Goal: Information Seeking & Learning: Learn about a topic

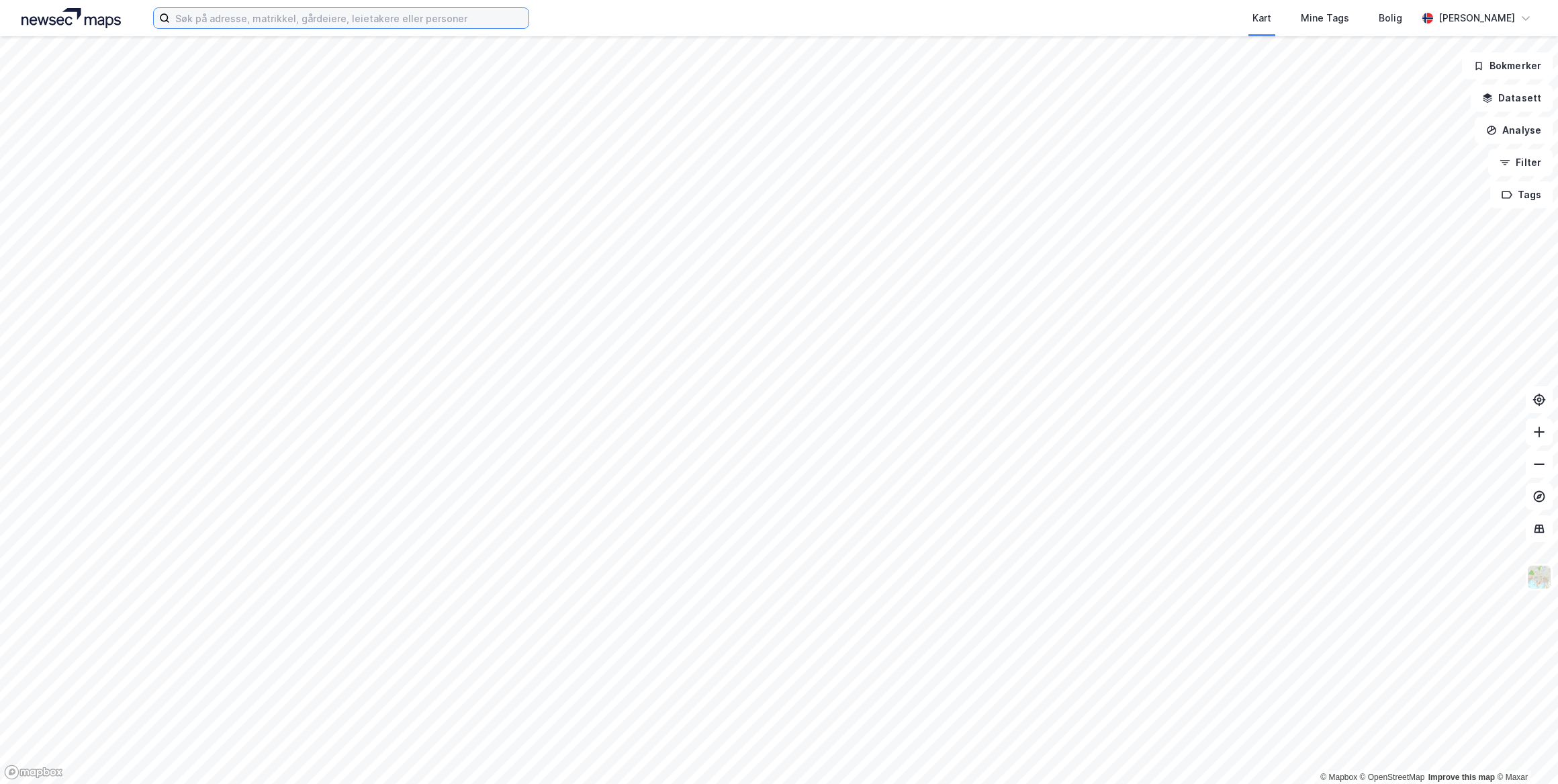
click at [439, 19] on input at bounding box center [349, 18] width 359 height 20
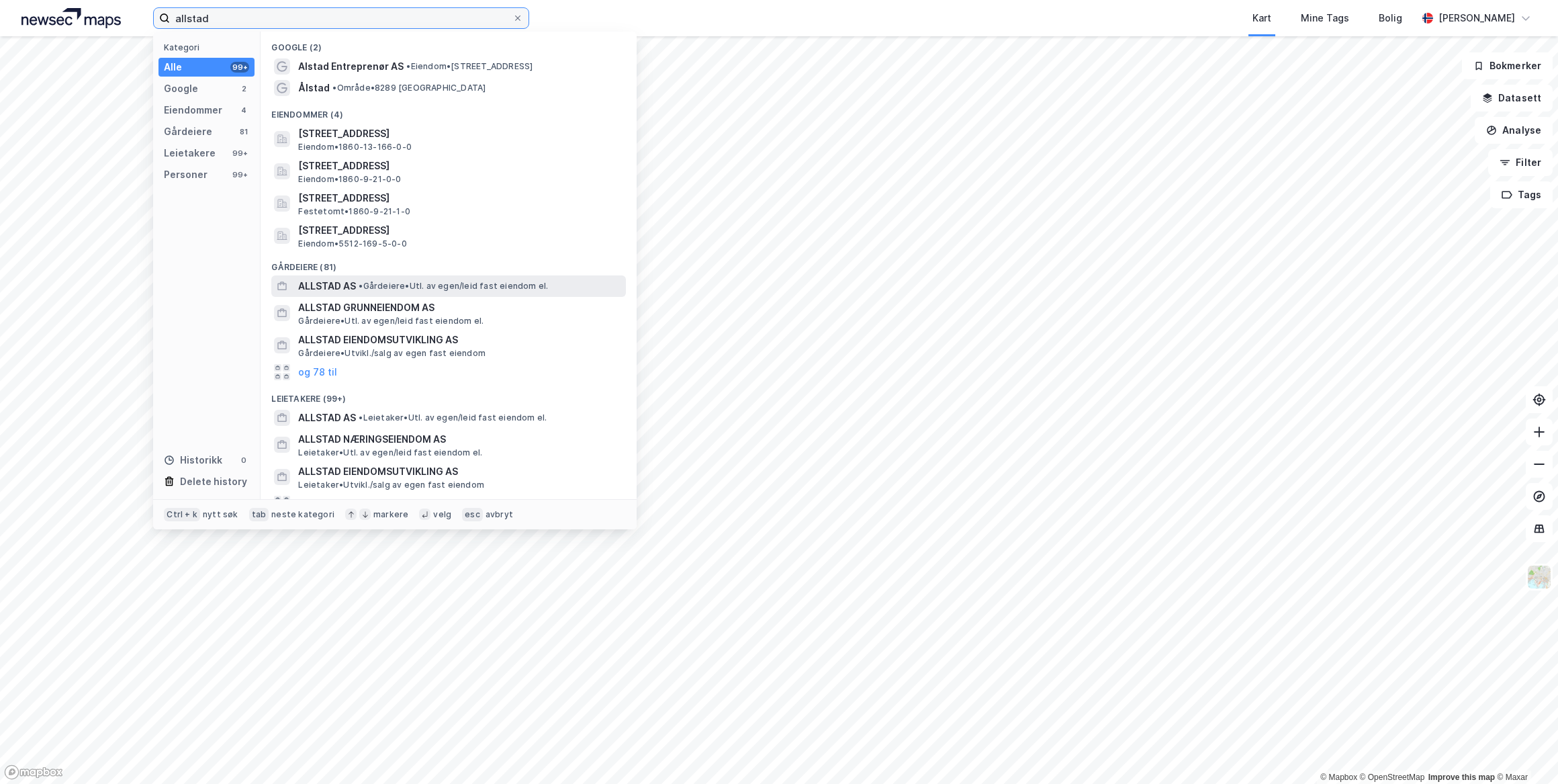
type input "allstad"
click at [455, 289] on span "• Gårdeiere • Utl. av egen/leid fast eiendom el." at bounding box center [453, 287] width 189 height 11
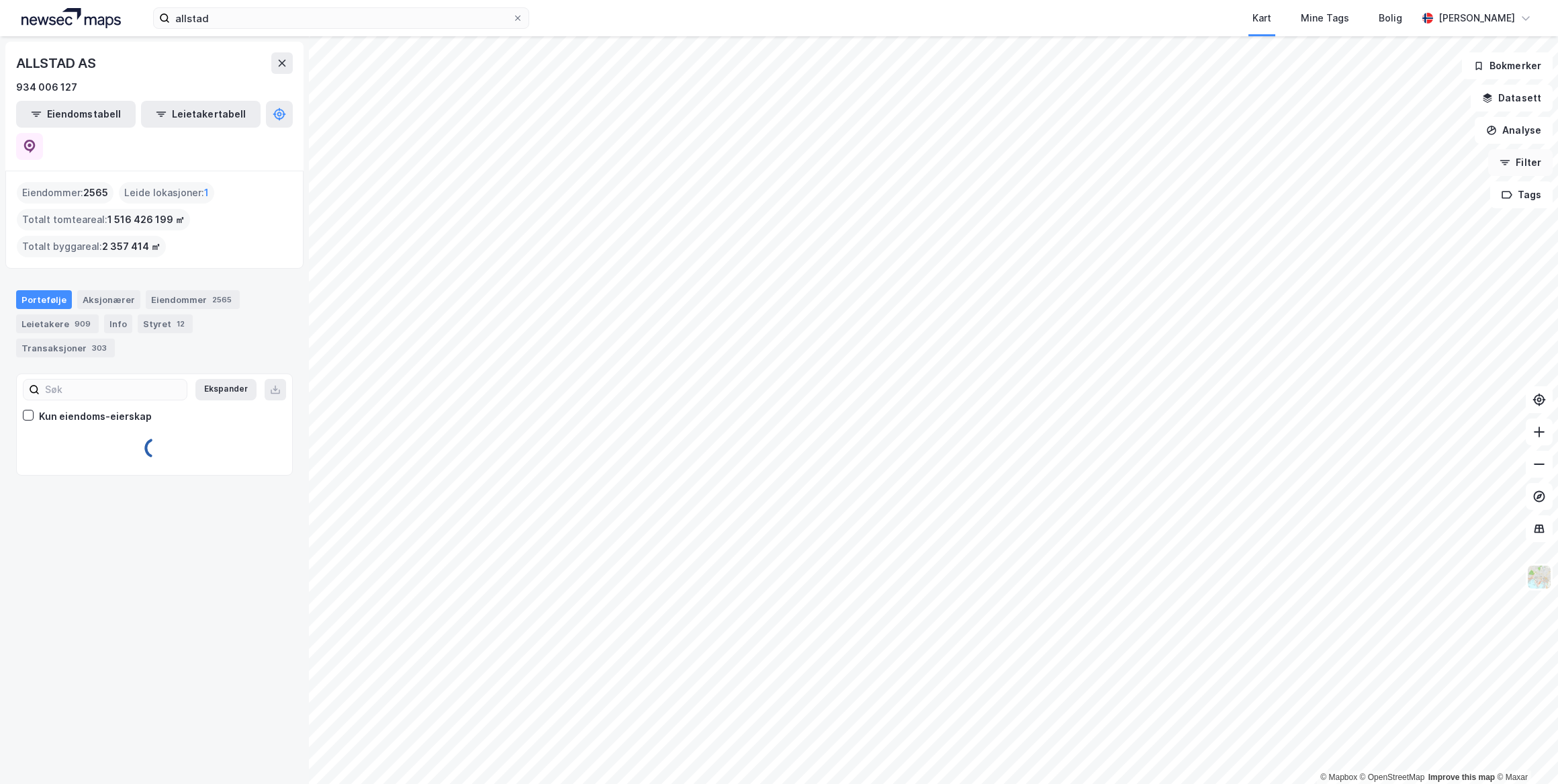
click at [1522, 161] on button "Filter" at bounding box center [1521, 163] width 65 height 27
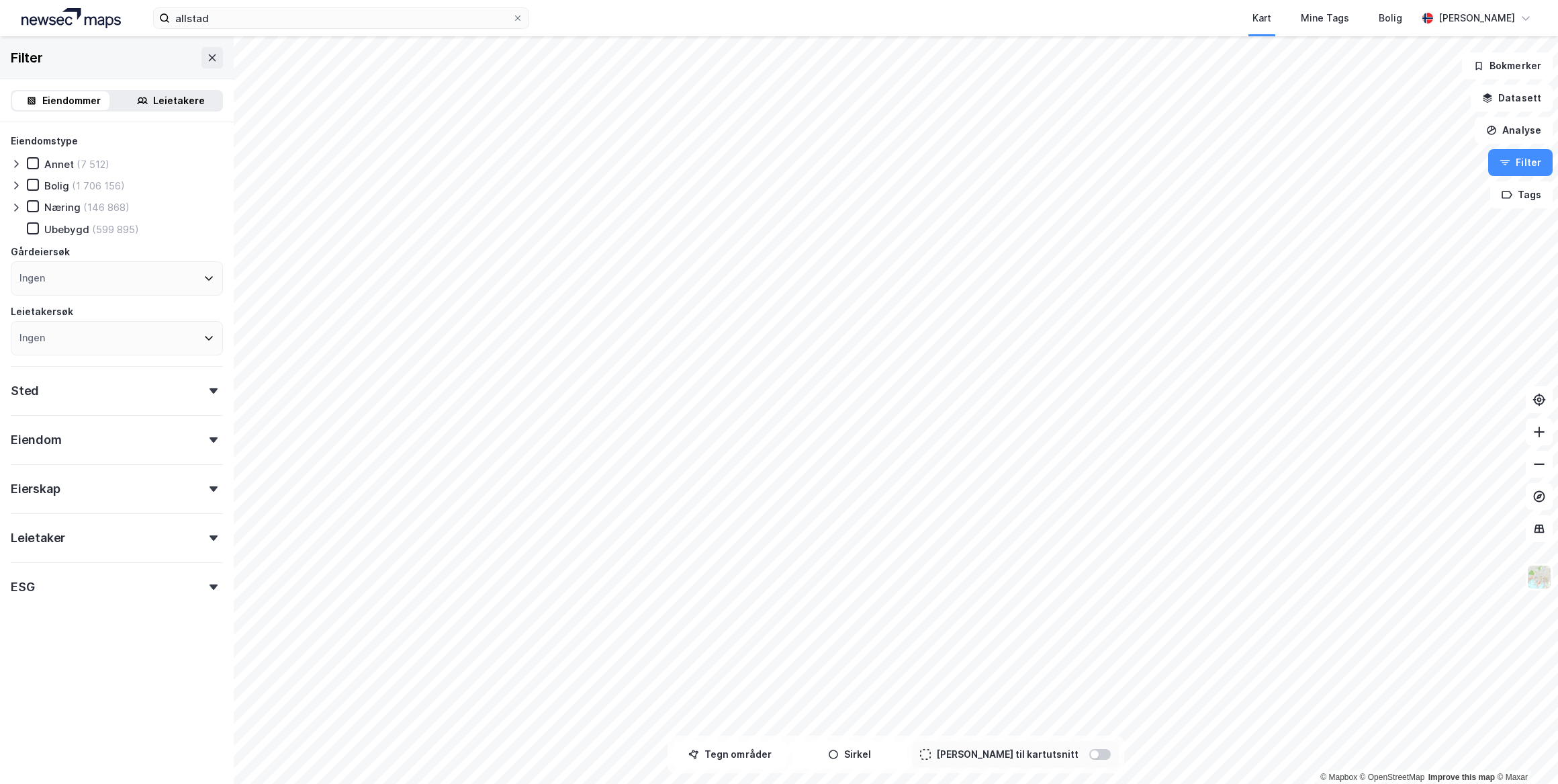
click at [184, 396] on div "Sted" at bounding box center [117, 385] width 213 height 38
click at [188, 456] on div "Ingen" at bounding box center [117, 450] width 213 height 34
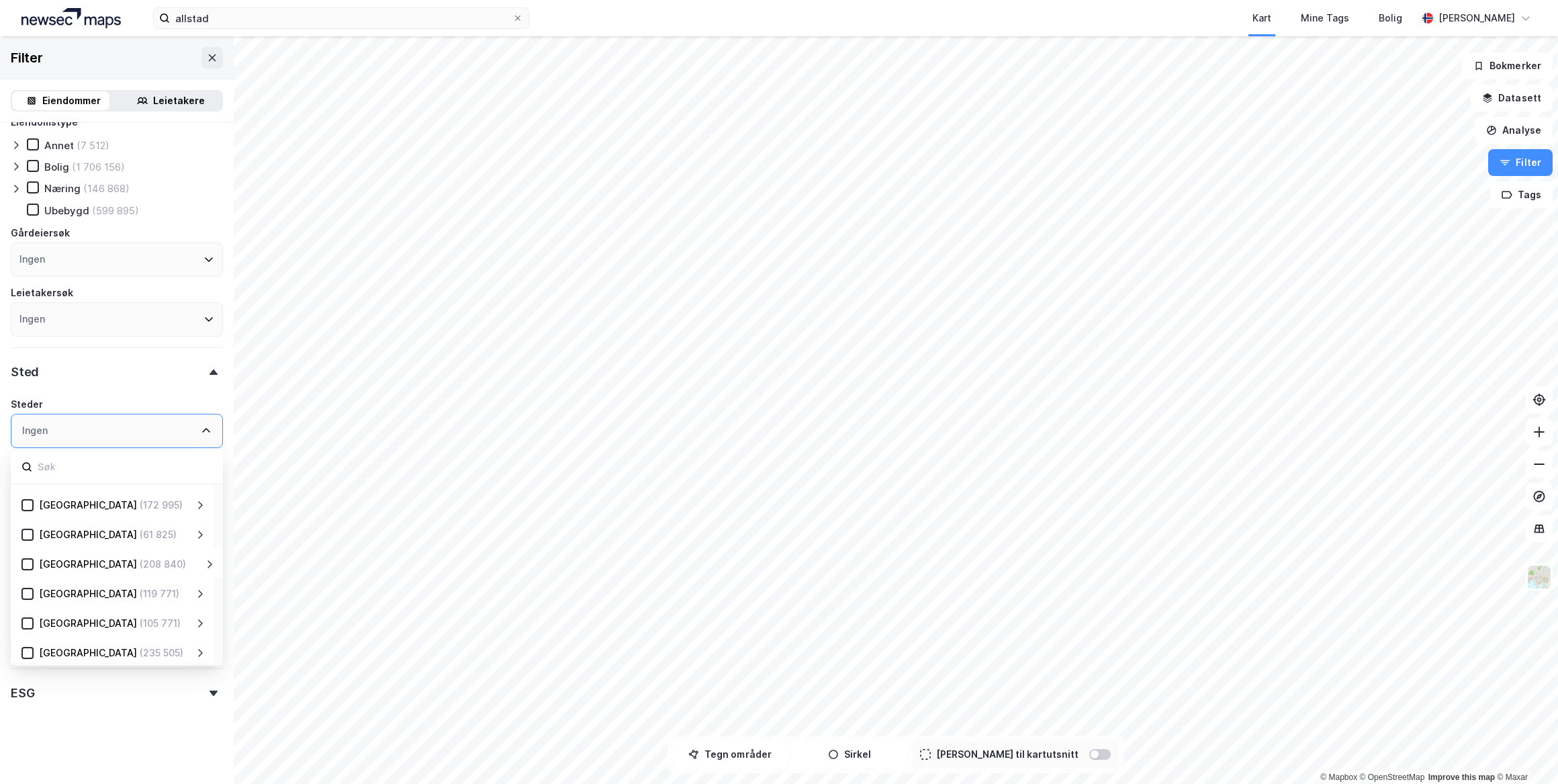
scroll to position [142, 0]
click at [30, 564] on icon at bounding box center [27, 565] width 7 height 5
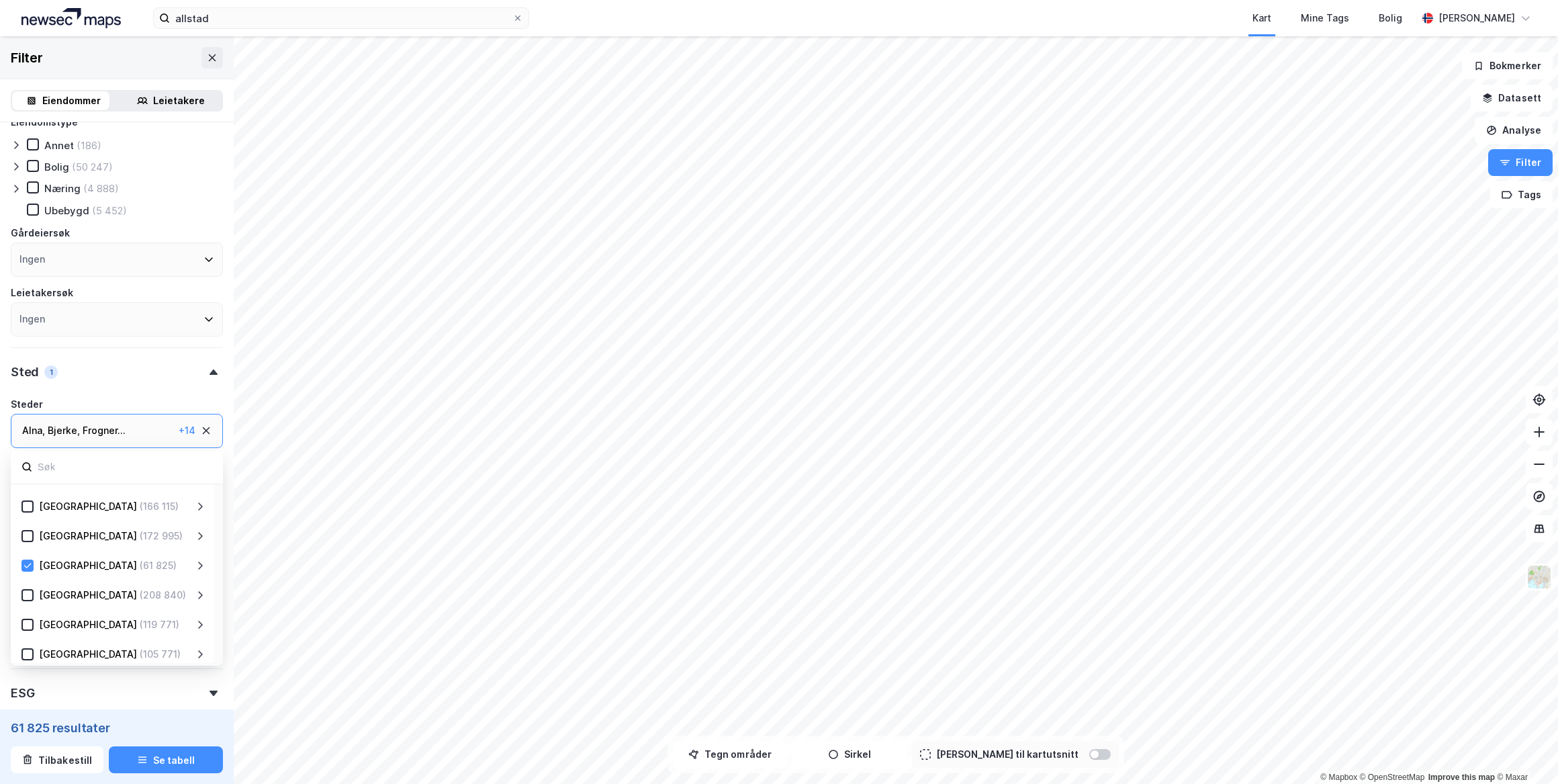
click at [206, 376] on div "Sted 1" at bounding box center [117, 366] width 213 height 38
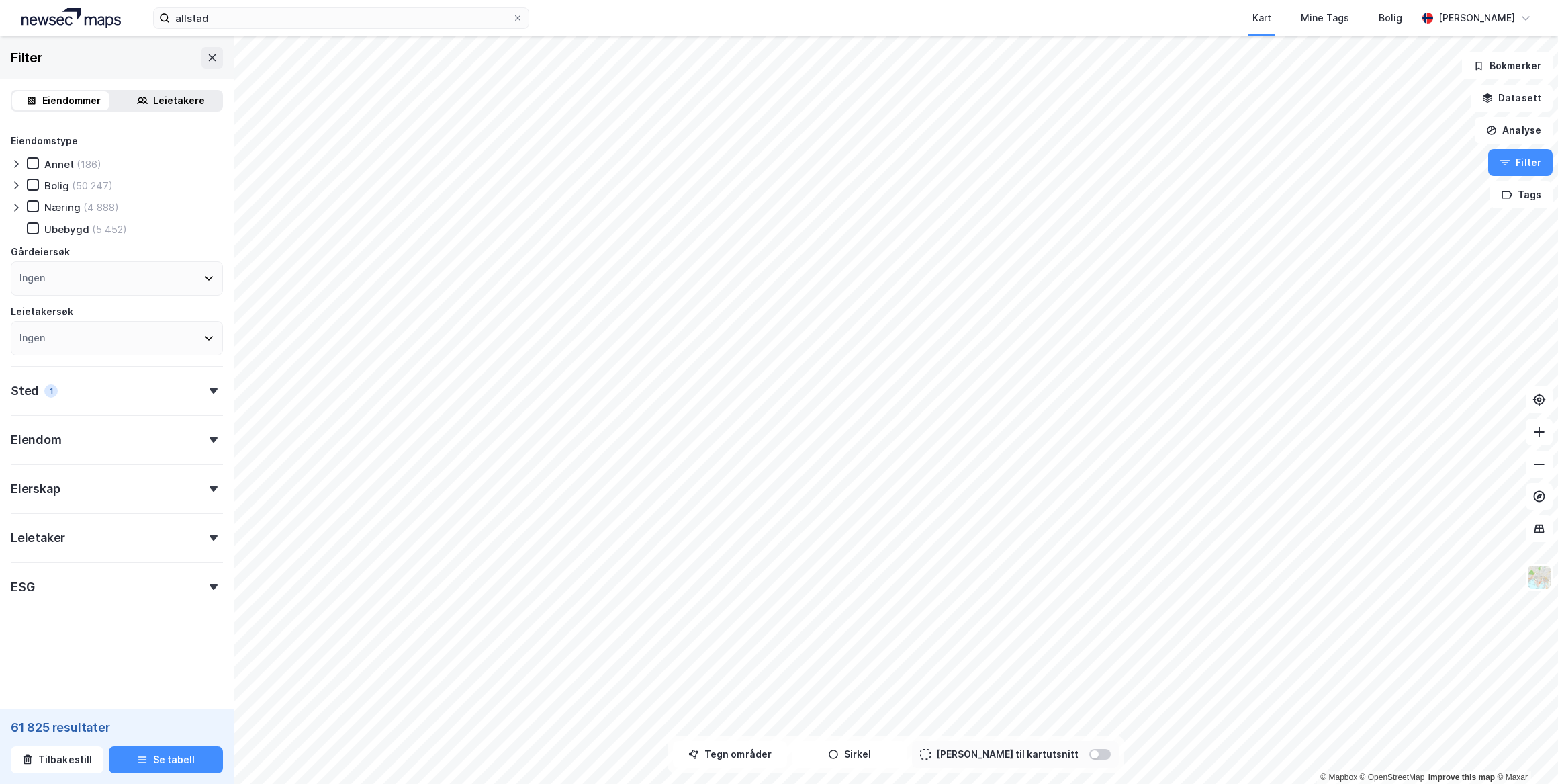
click at [149, 497] on div "Eierskap" at bounding box center [117, 483] width 213 height 38
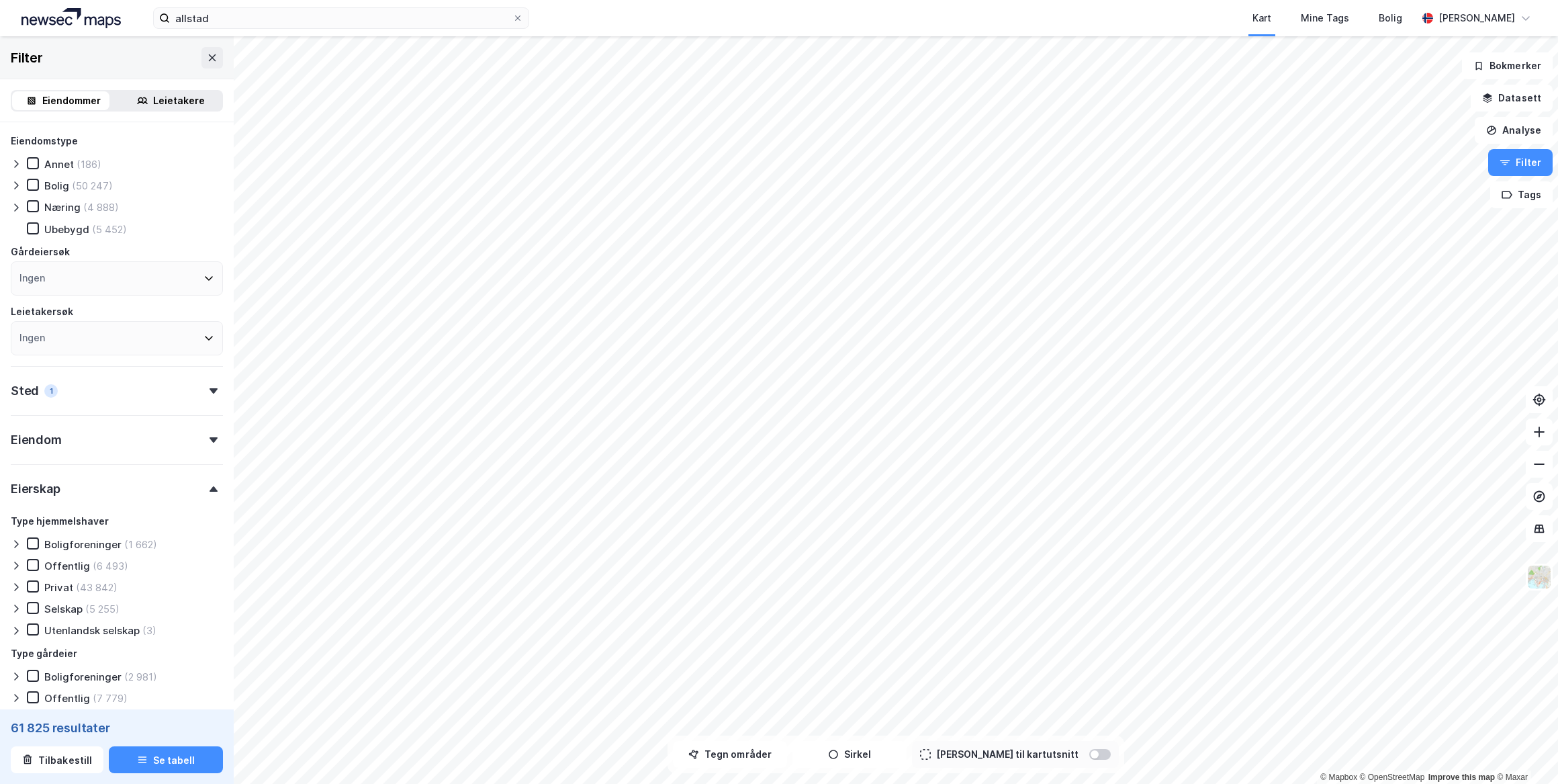
click at [167, 487] on div "Eierskap" at bounding box center [117, 483] width 213 height 38
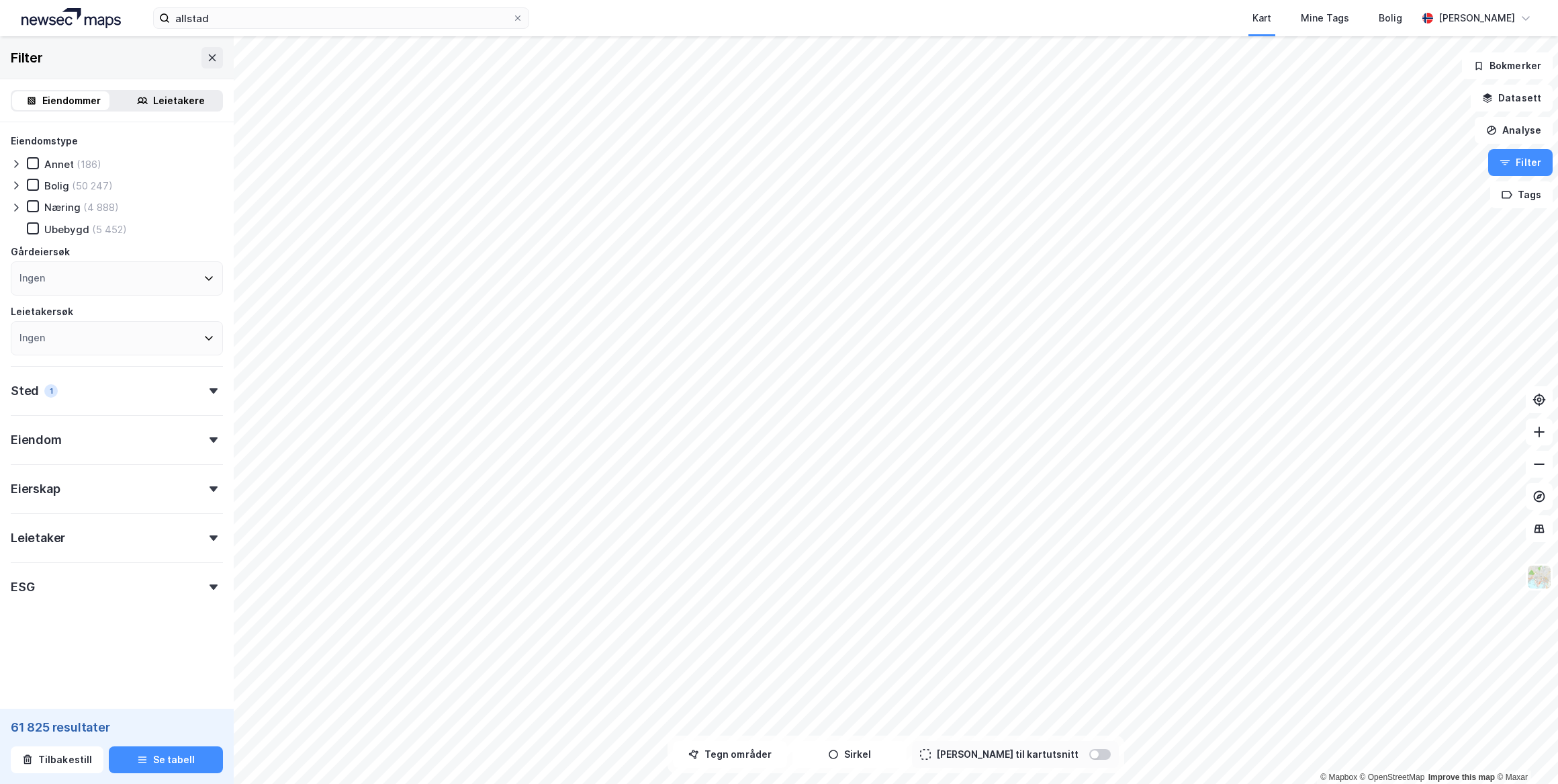
click at [119, 280] on div "Ingen" at bounding box center [117, 279] width 213 height 34
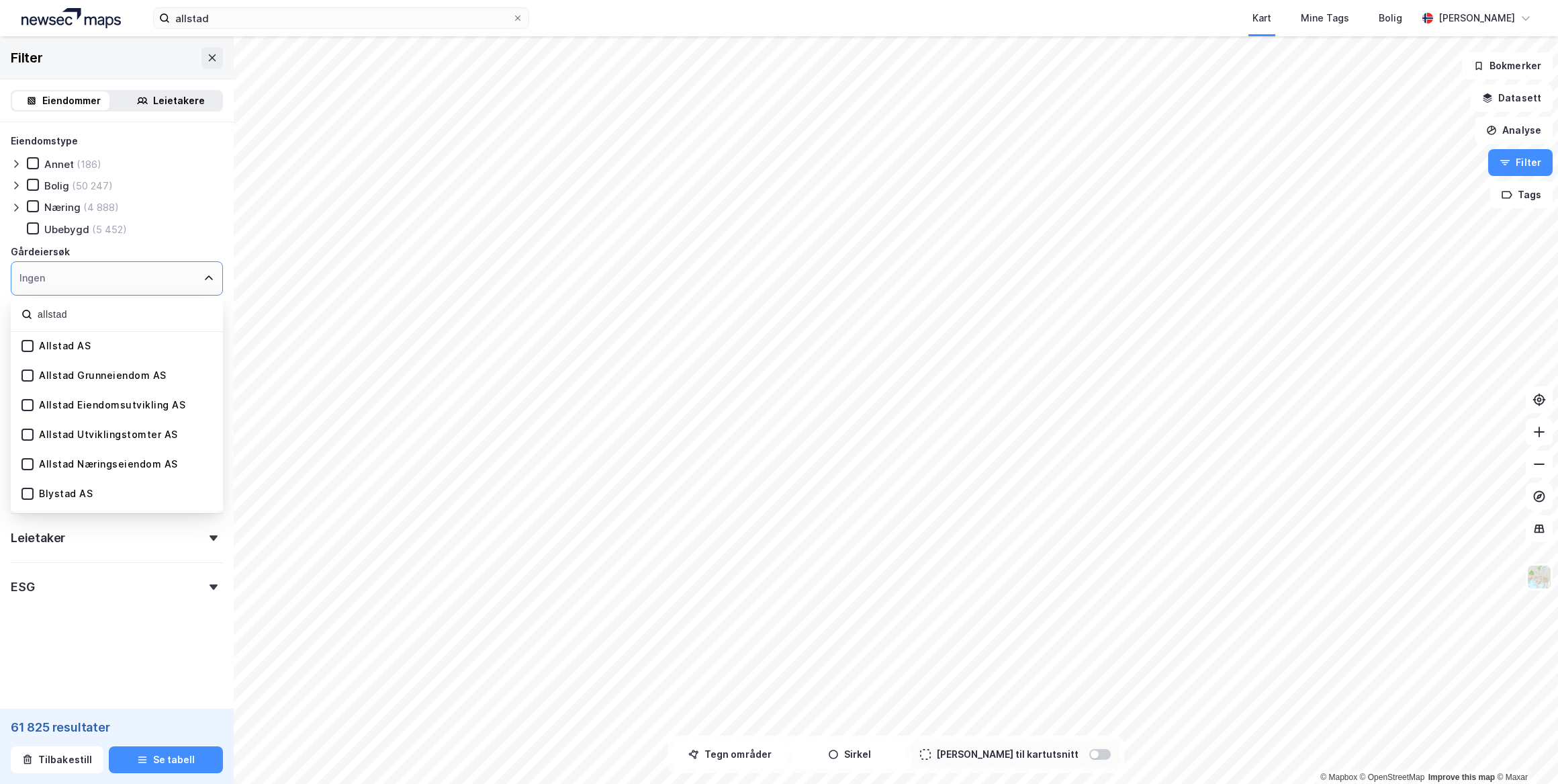
type input "allstad"
click at [100, 340] on div "Allstad AS" at bounding box center [117, 346] width 213 height 30
click at [69, 343] on div "Allstad AS" at bounding box center [65, 346] width 51 height 12
click at [181, 759] on button "Se tabell" at bounding box center [166, 759] width 114 height 27
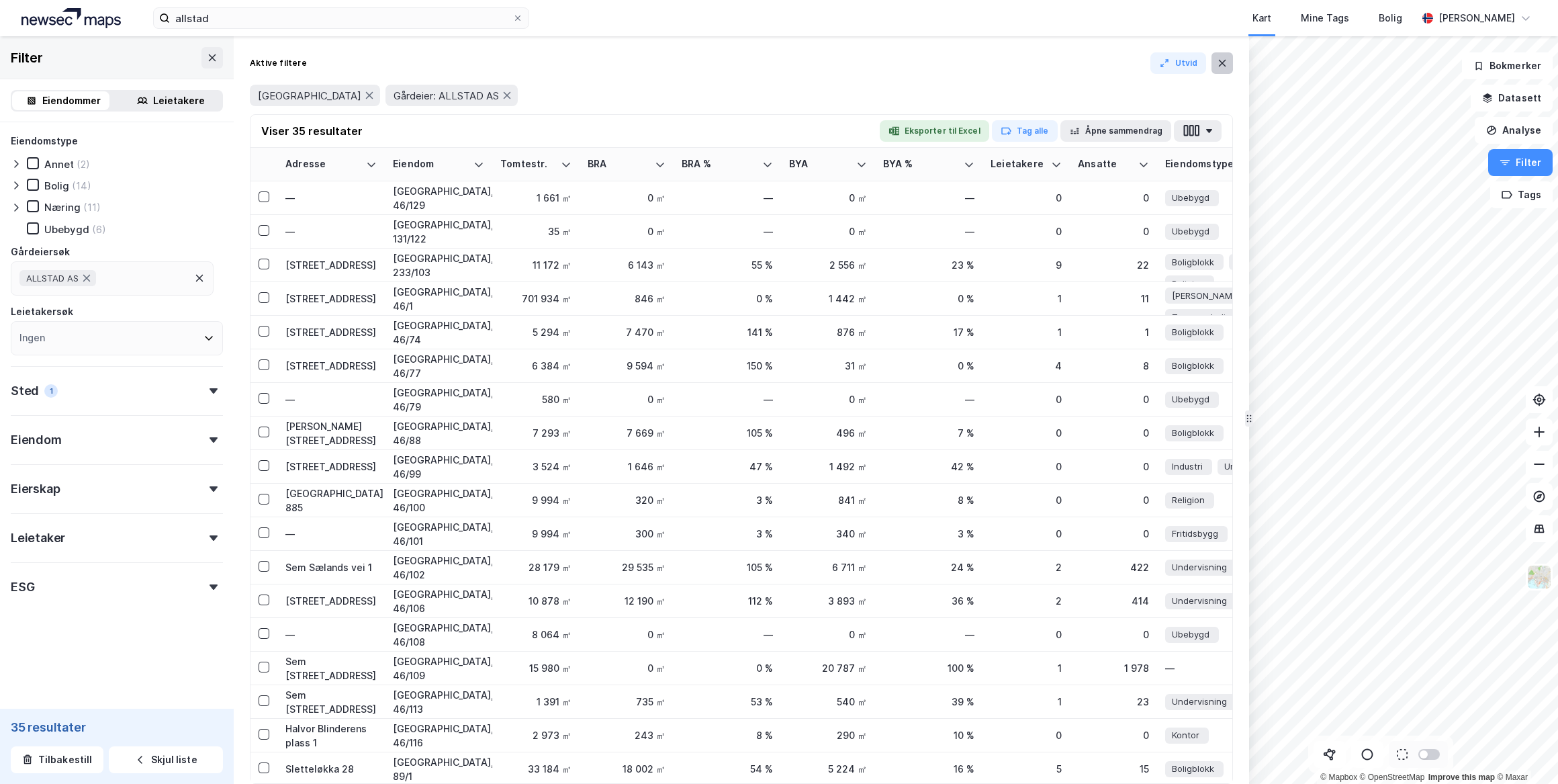
click at [1228, 67] on button at bounding box center [1222, 63] width 22 height 22
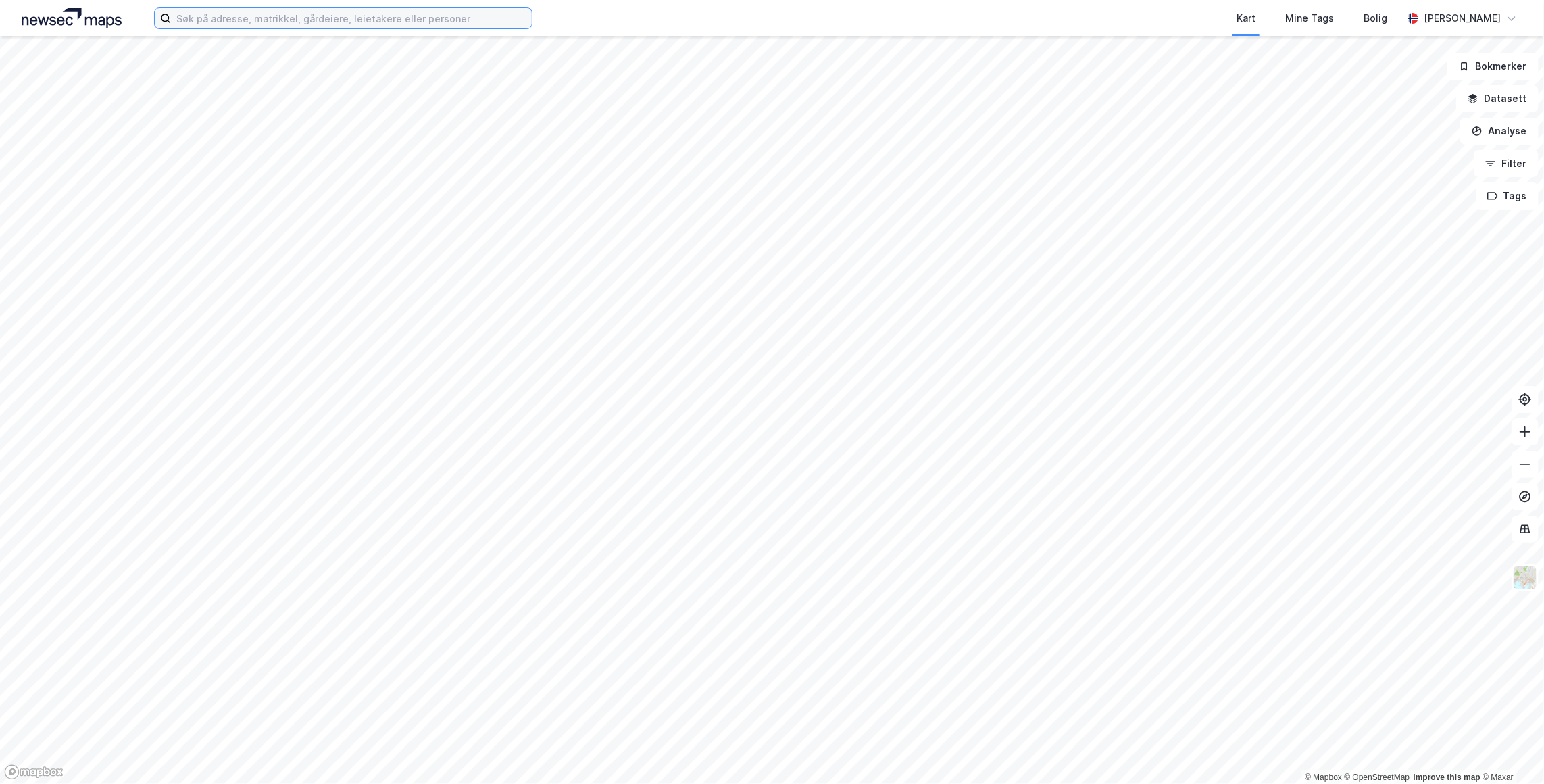
click at [272, 20] on input at bounding box center [351, 18] width 361 height 20
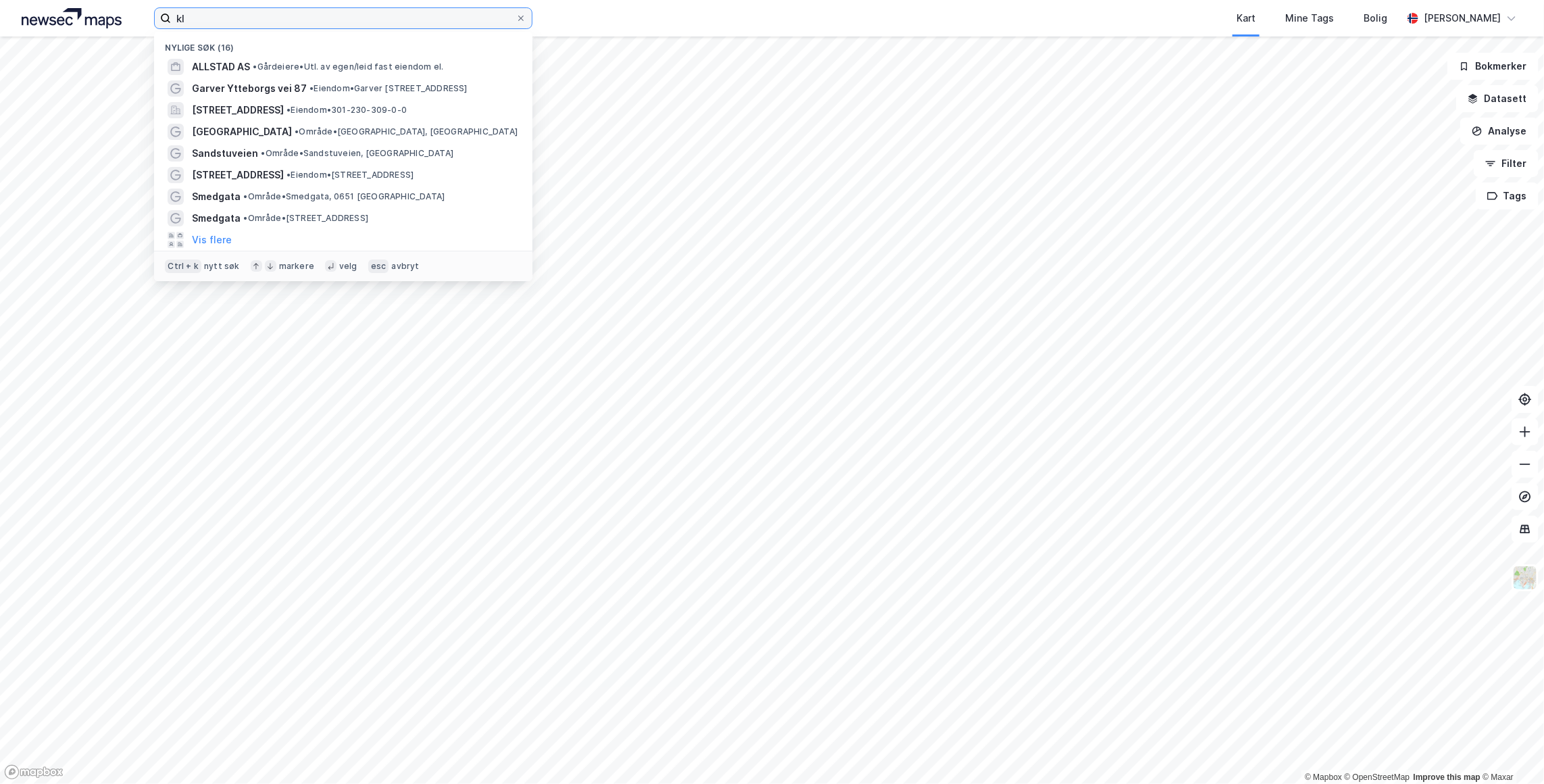
type input "k"
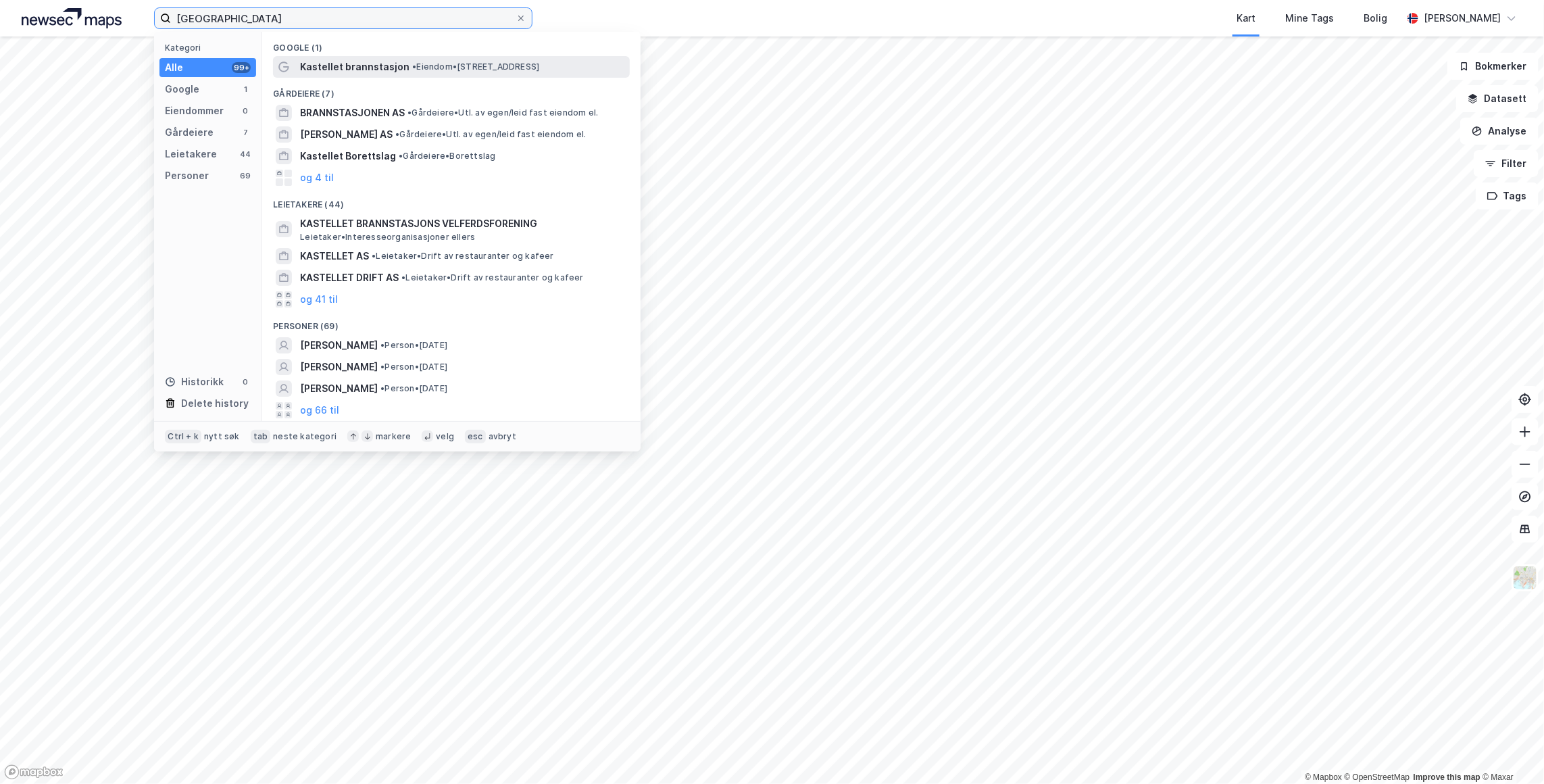
type input "[GEOGRAPHIC_DATA]"
click at [336, 65] on span "Kastellet brannstasjon" at bounding box center [355, 67] width 110 height 16
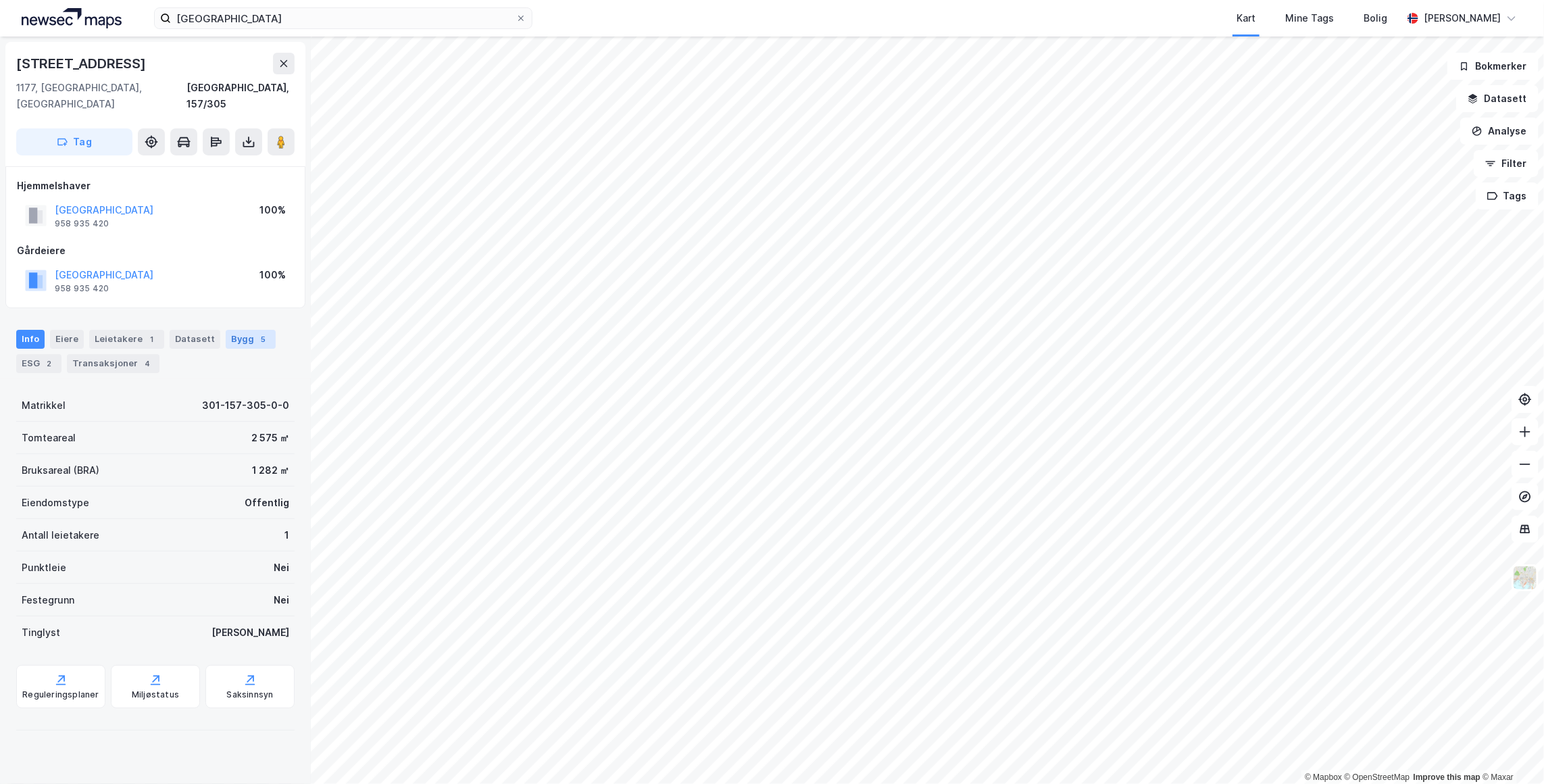
click at [226, 330] on div "Bygg 5" at bounding box center [251, 339] width 50 height 19
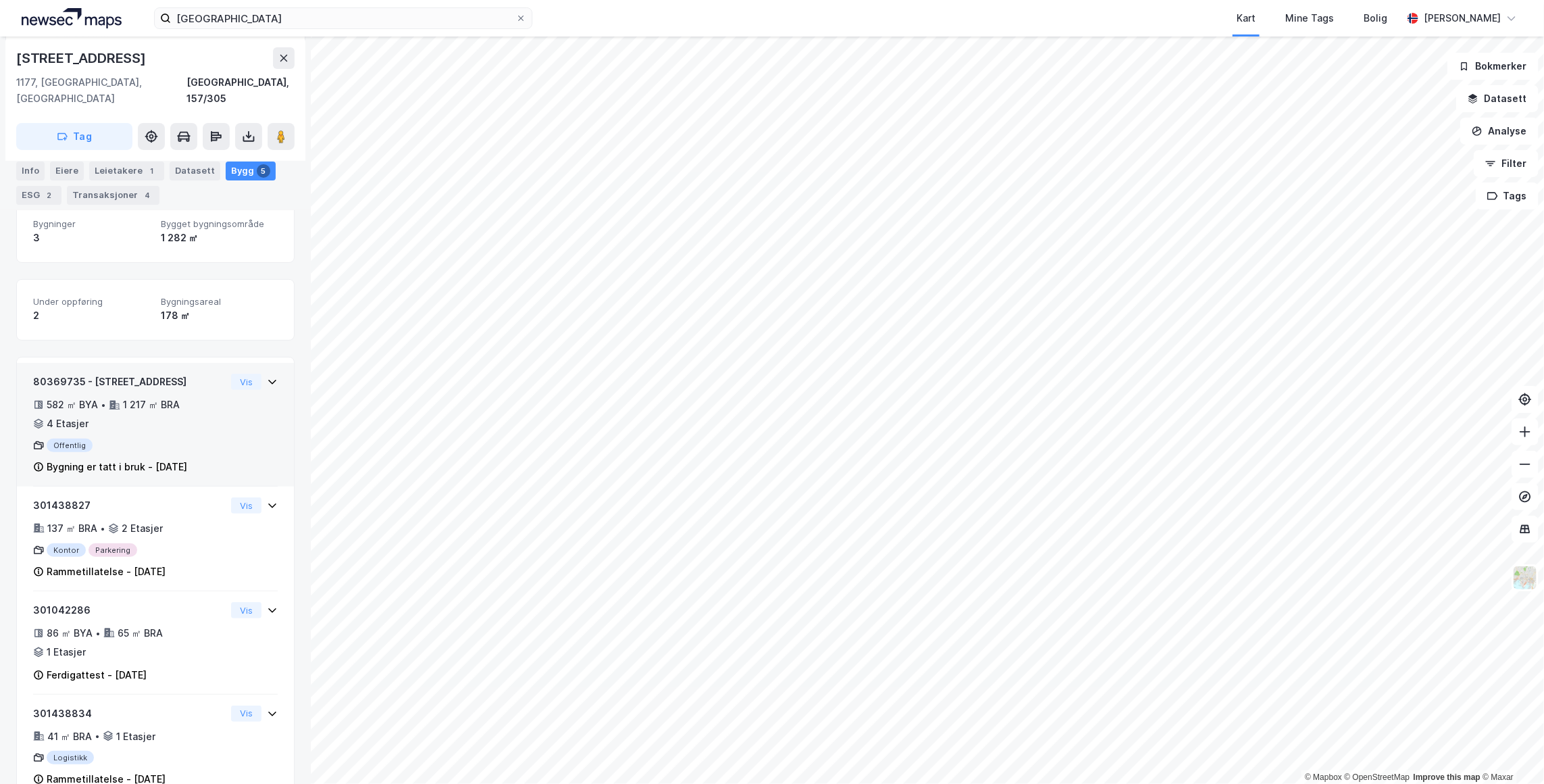
scroll to position [185, 0]
click at [267, 379] on icon at bounding box center [273, 385] width 11 height 11
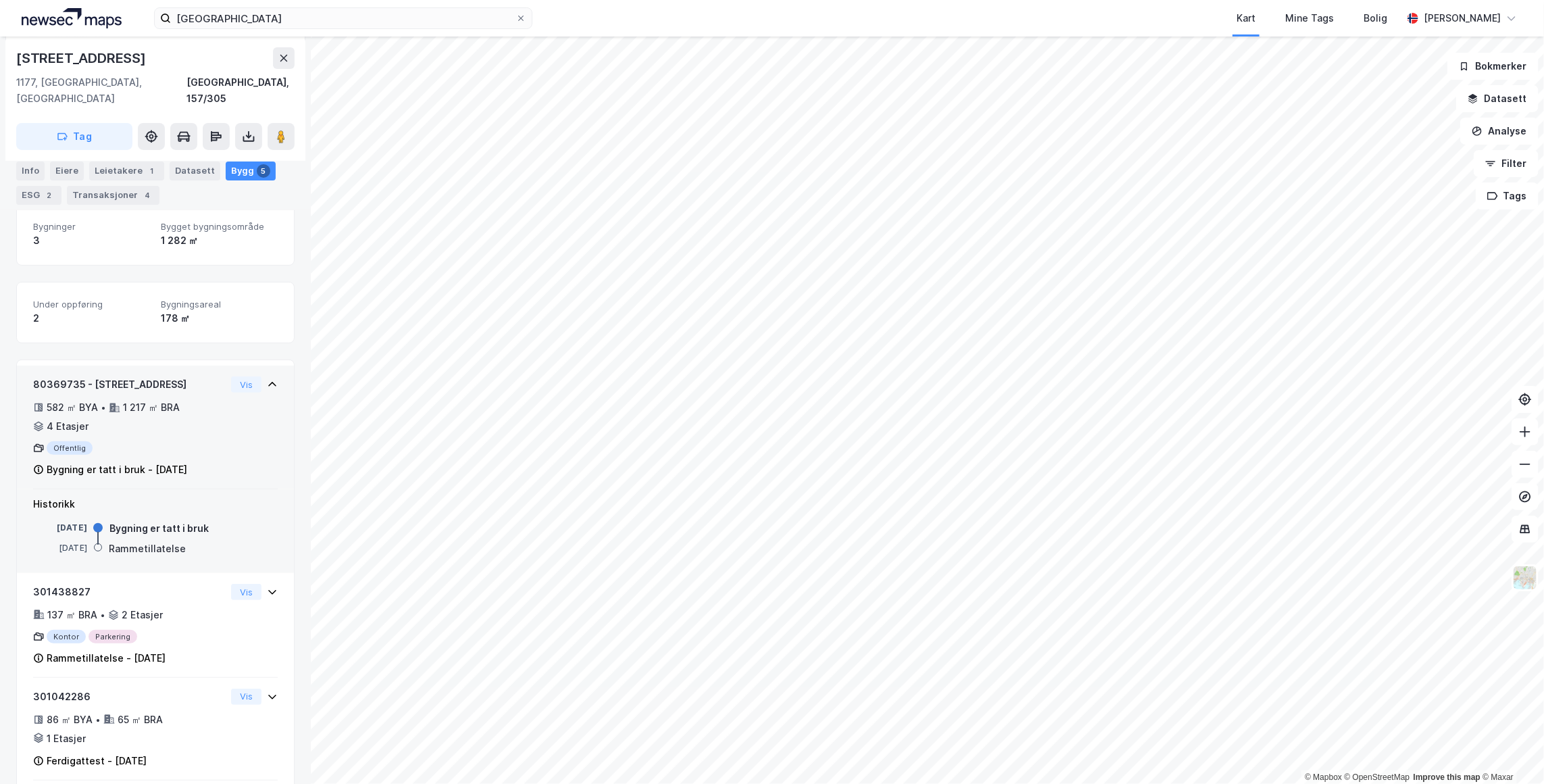
click at [267, 379] on icon at bounding box center [273, 385] width 11 height 11
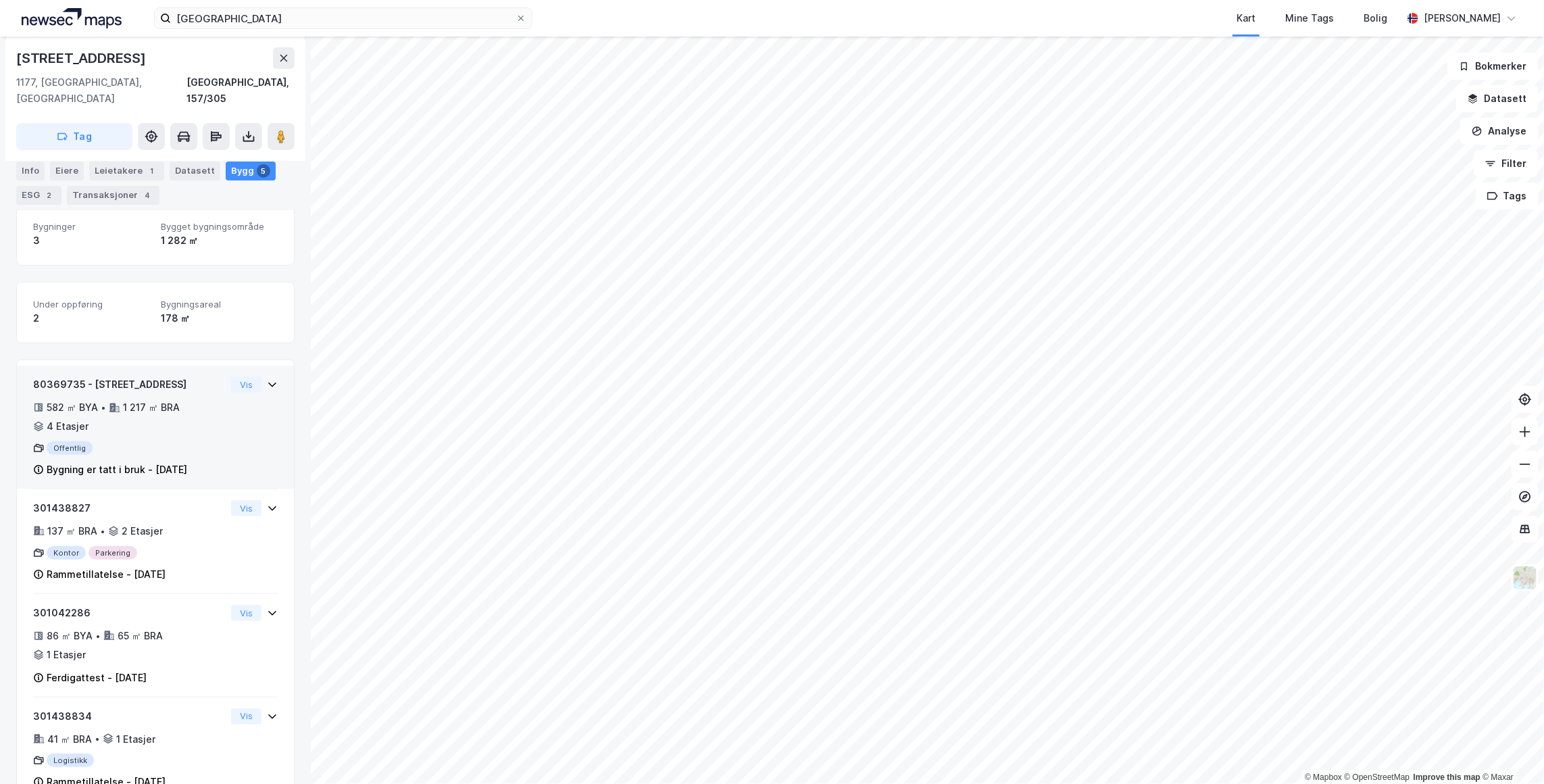
click at [267, 379] on icon at bounding box center [273, 385] width 11 height 11
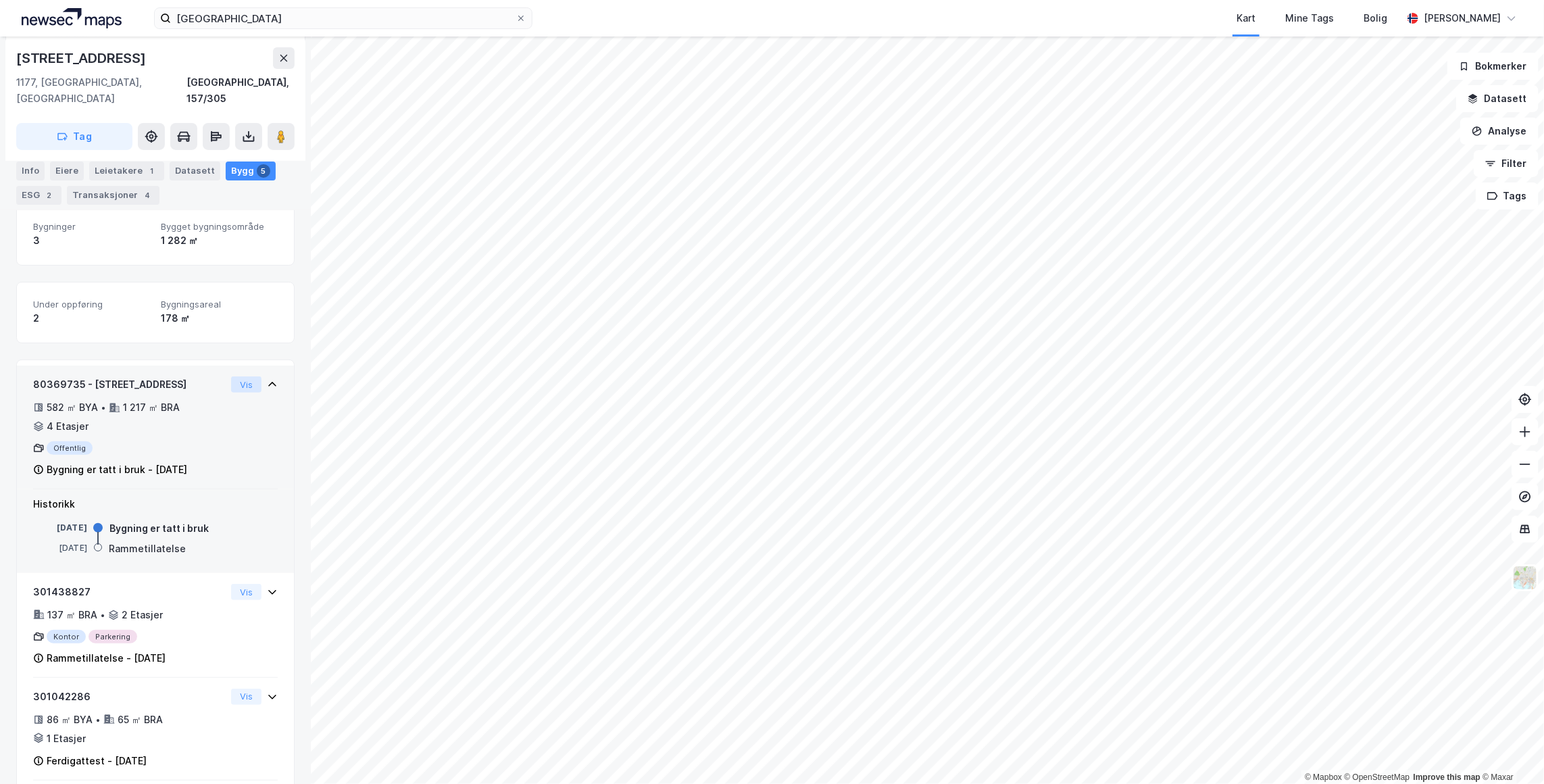
click at [239, 377] on button "Vis" at bounding box center [246, 385] width 31 height 16
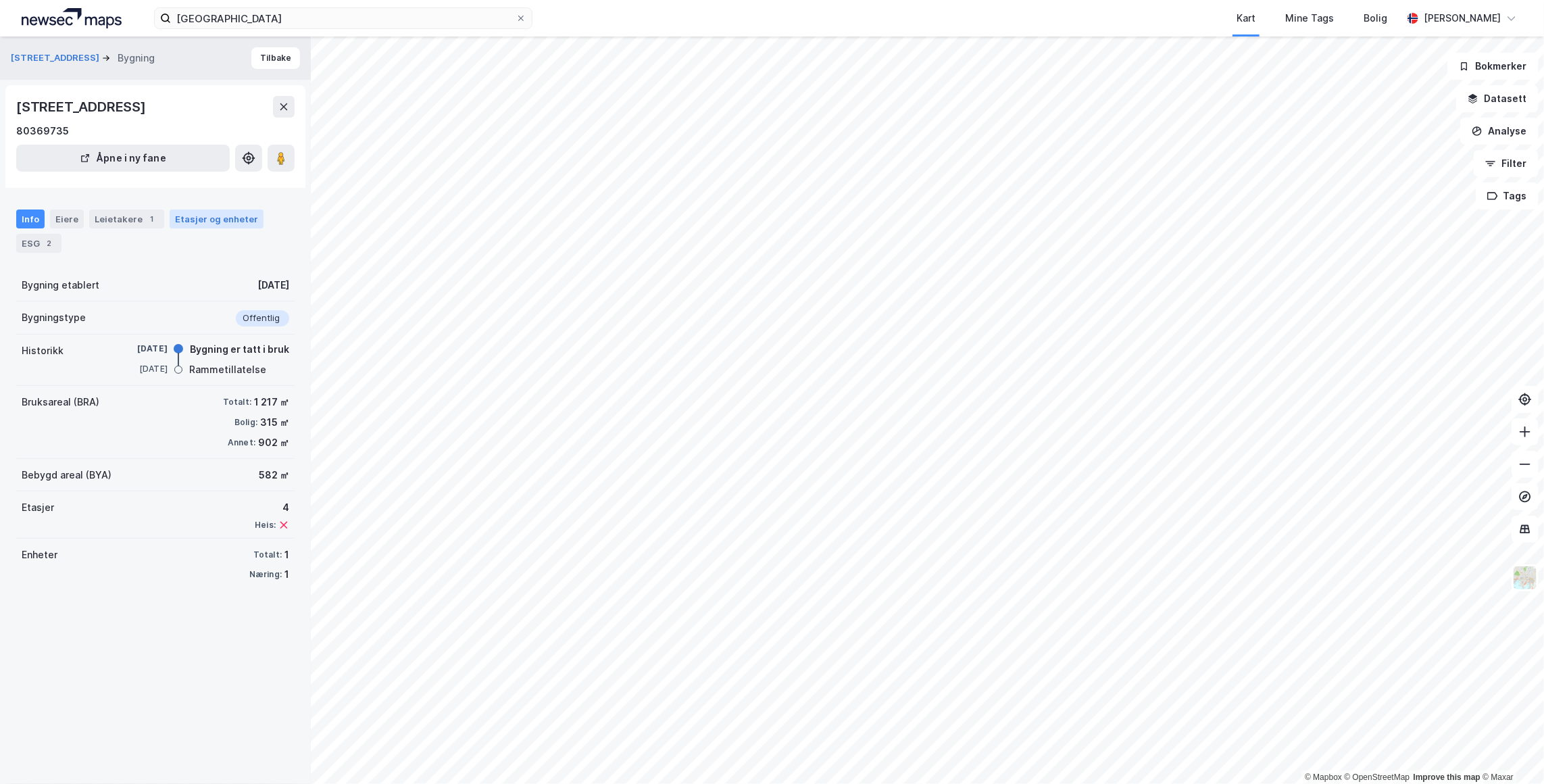
click at [209, 221] on div "Etasjer og enheter" at bounding box center [216, 219] width 83 height 13
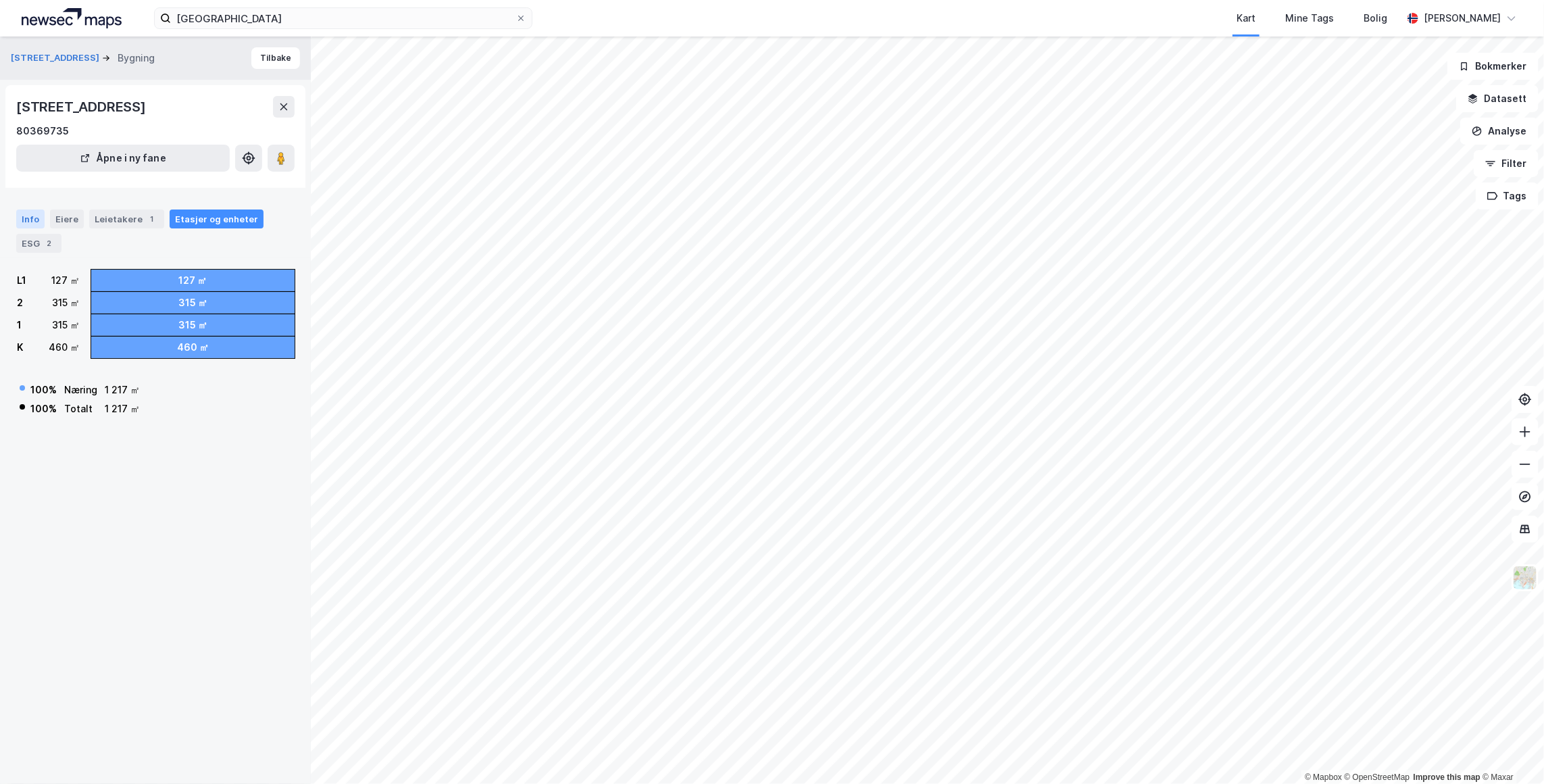
click at [31, 219] on div "Info" at bounding box center [31, 219] width 28 height 19
click at [259, 60] on button "Tilbake" at bounding box center [276, 58] width 49 height 22
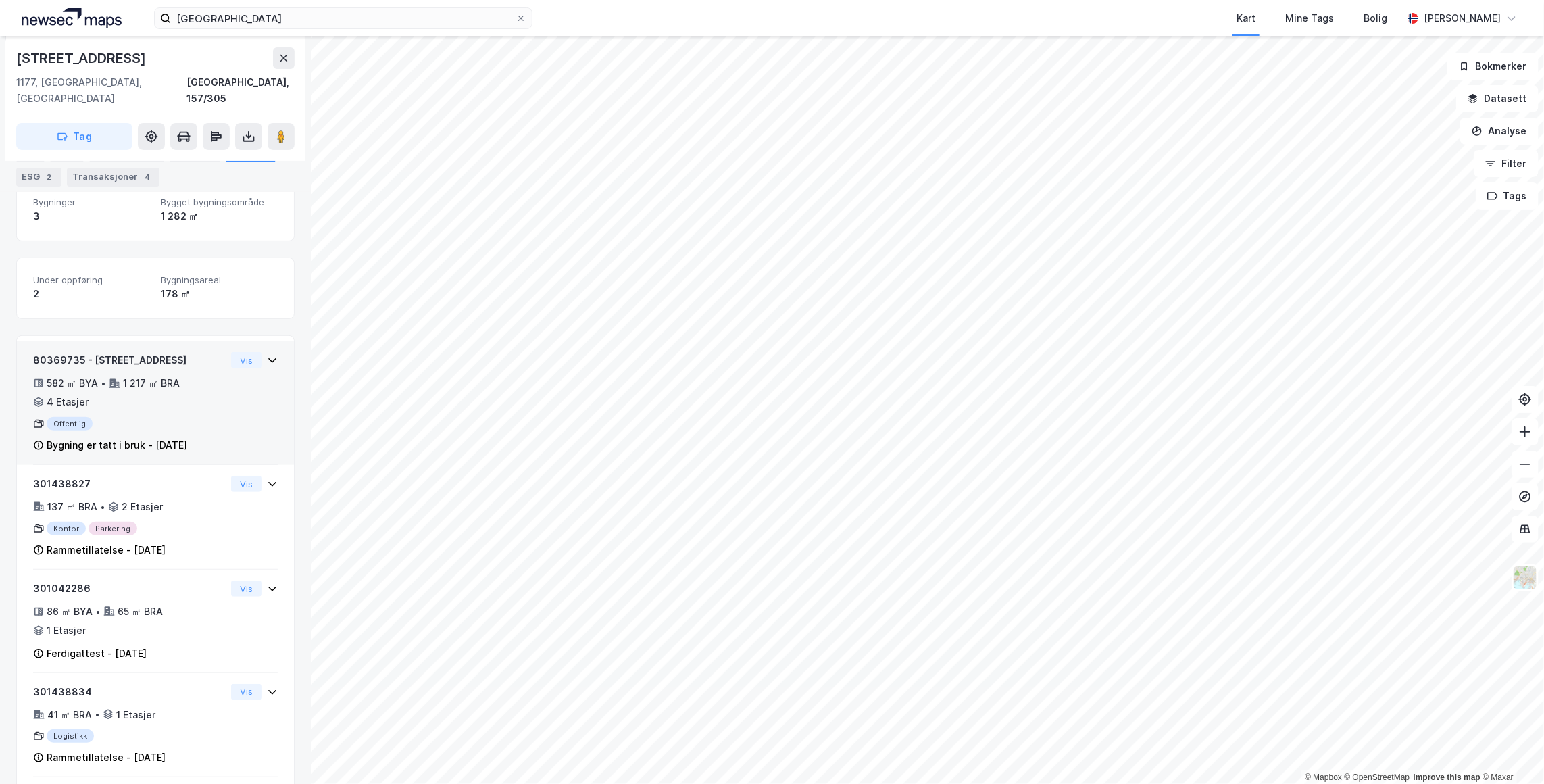
scroll to position [185, 0]
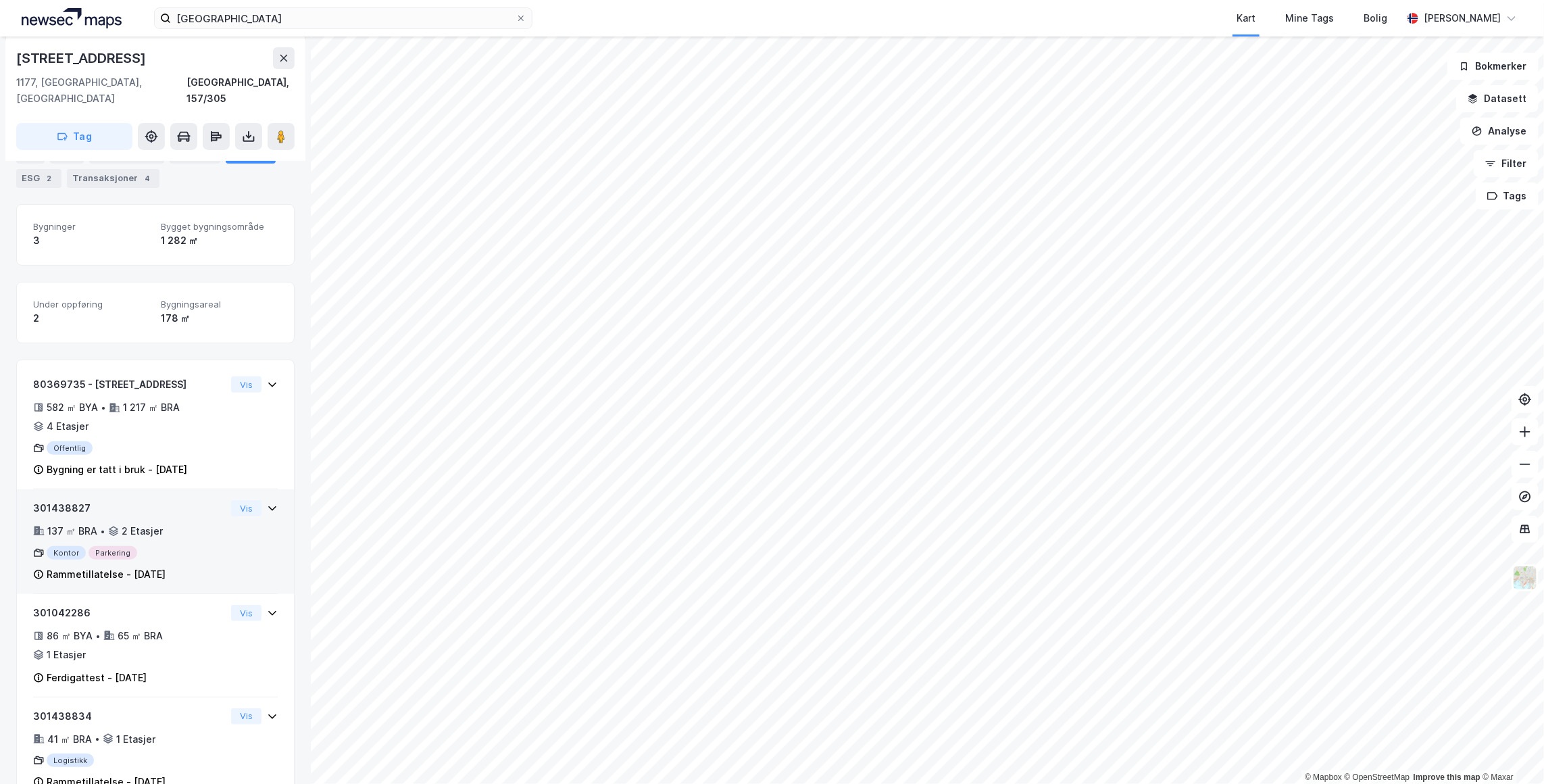
click at [267, 503] on icon at bounding box center [273, 508] width 11 height 11
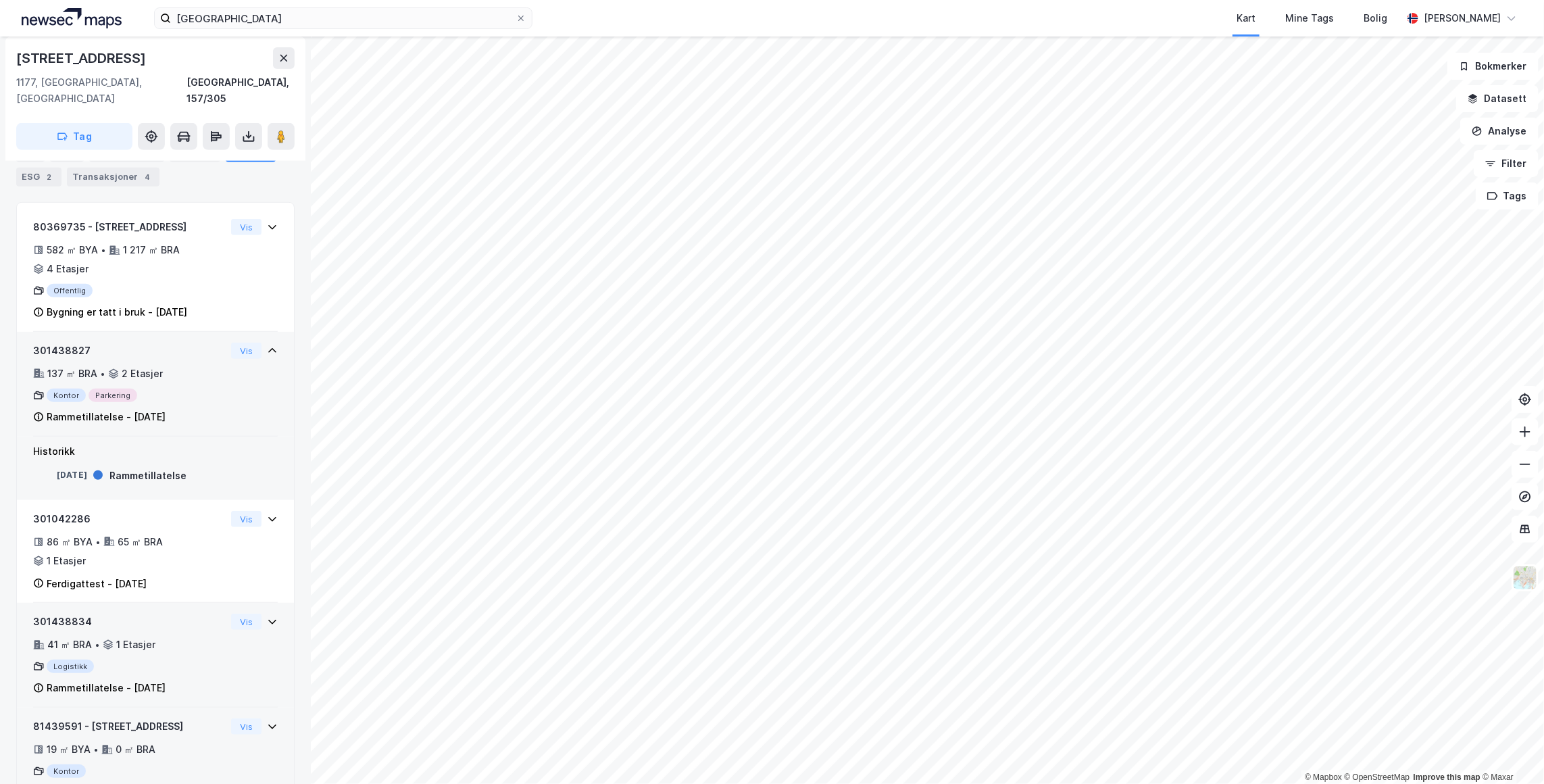
scroll to position [370, 0]
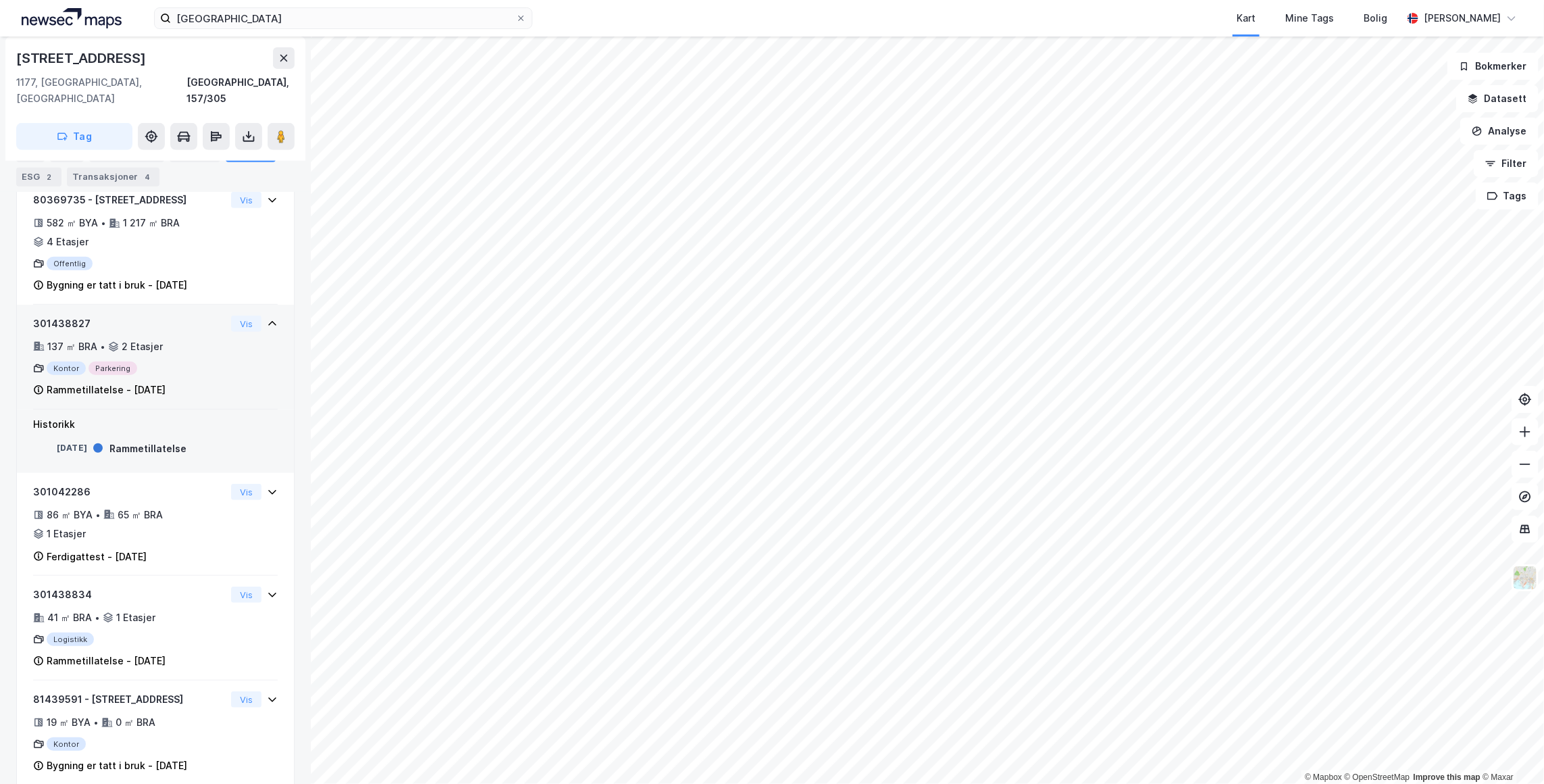
click at [182, 362] on div "Kontor Parkering" at bounding box center [129, 368] width 193 height 13
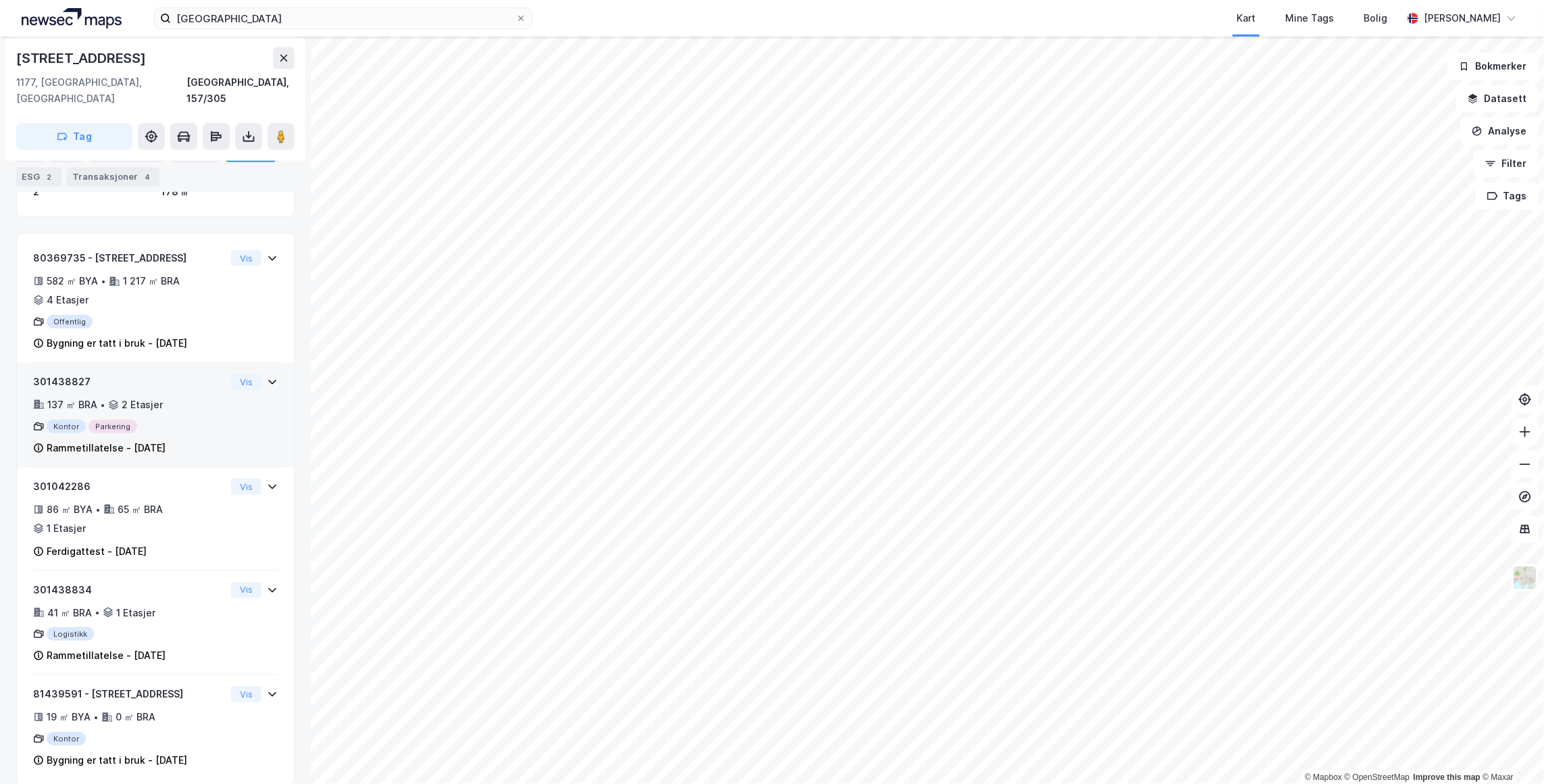
click at [170, 396] on div "137 ㎡ BRA • 2 Etasjer" at bounding box center [129, 404] width 193 height 16
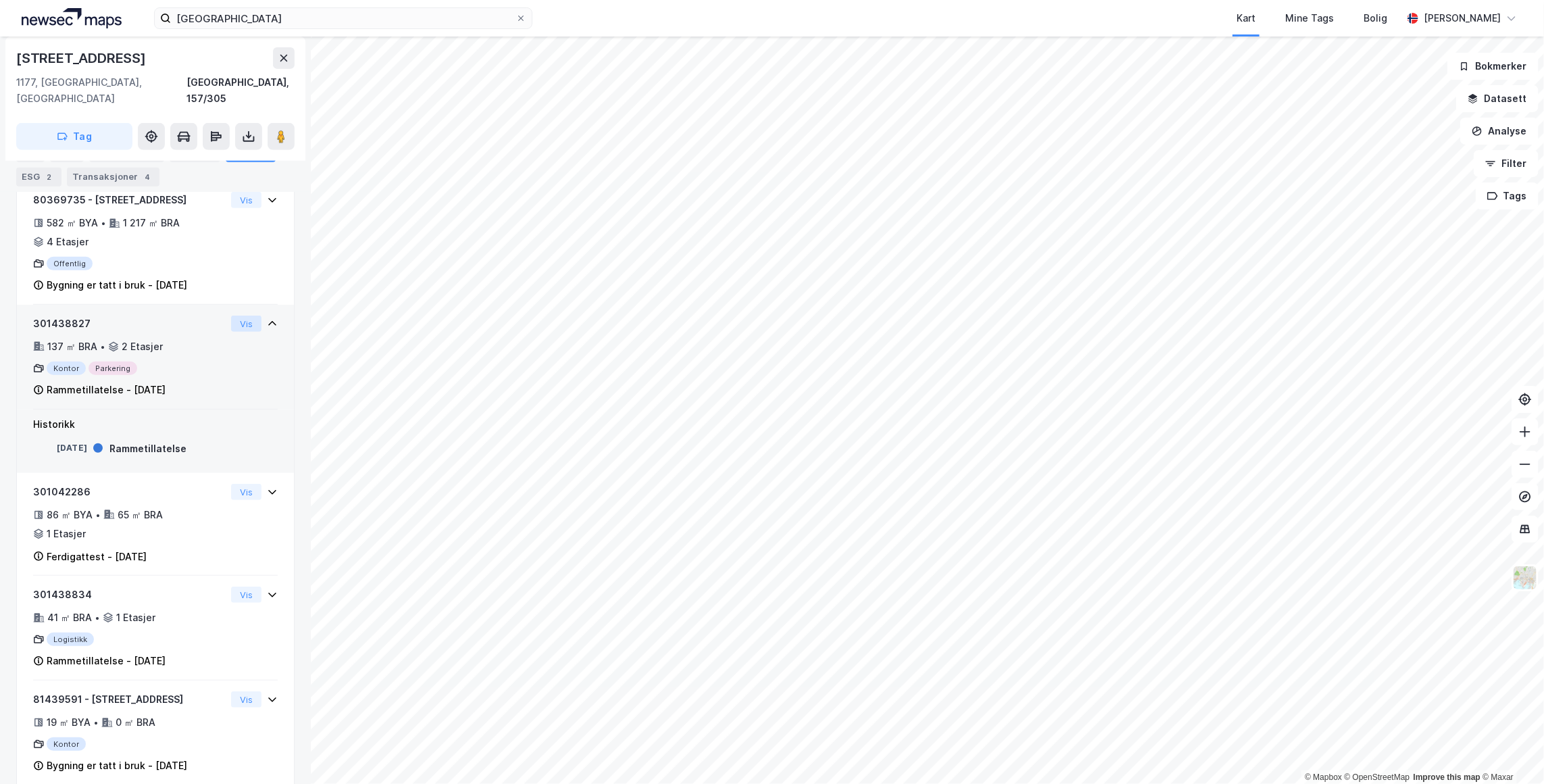
click at [235, 316] on button "Vis" at bounding box center [246, 323] width 31 height 16
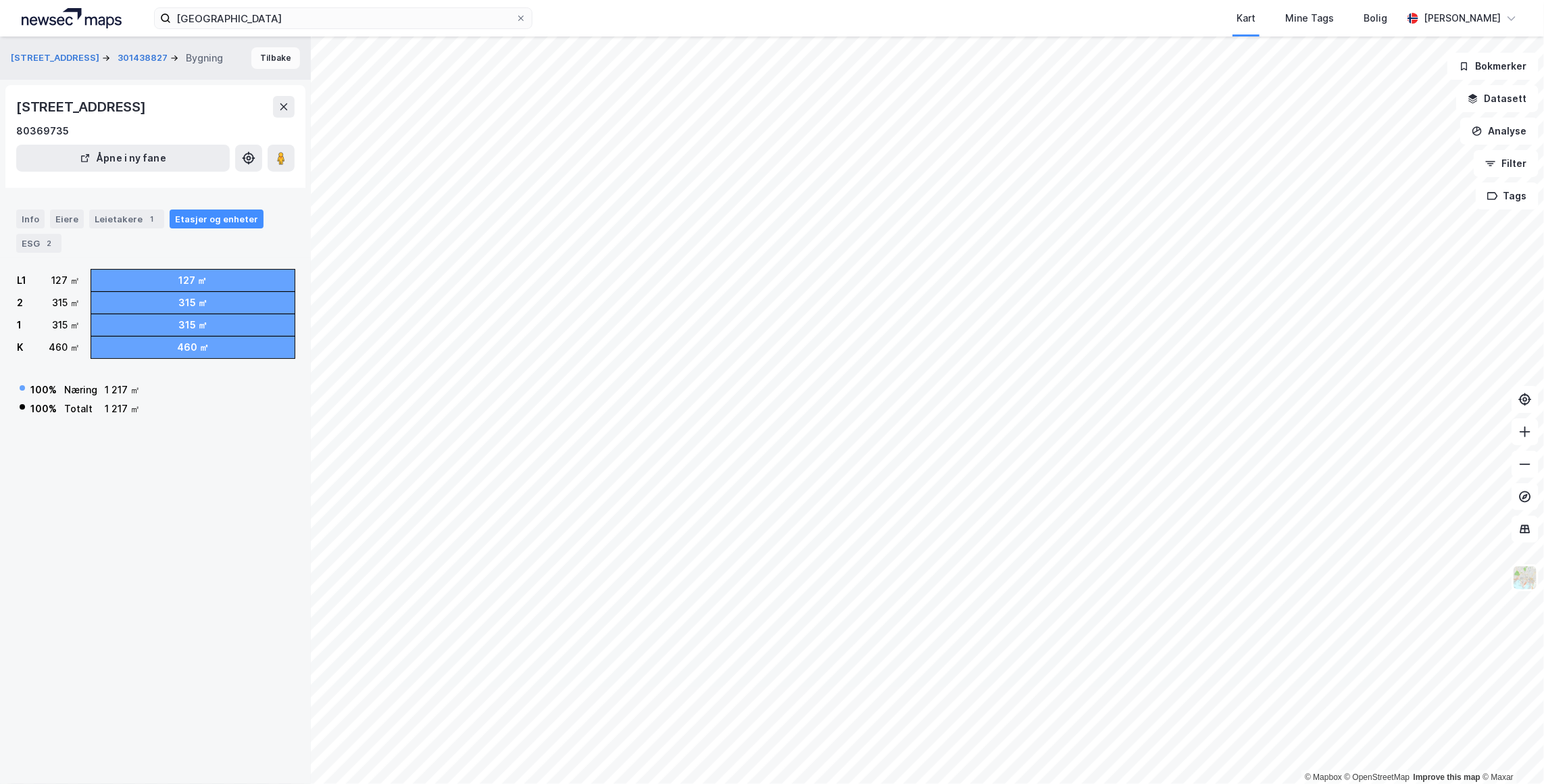
click at [251, 47] on button "Tilbake" at bounding box center [276, 58] width 49 height 22
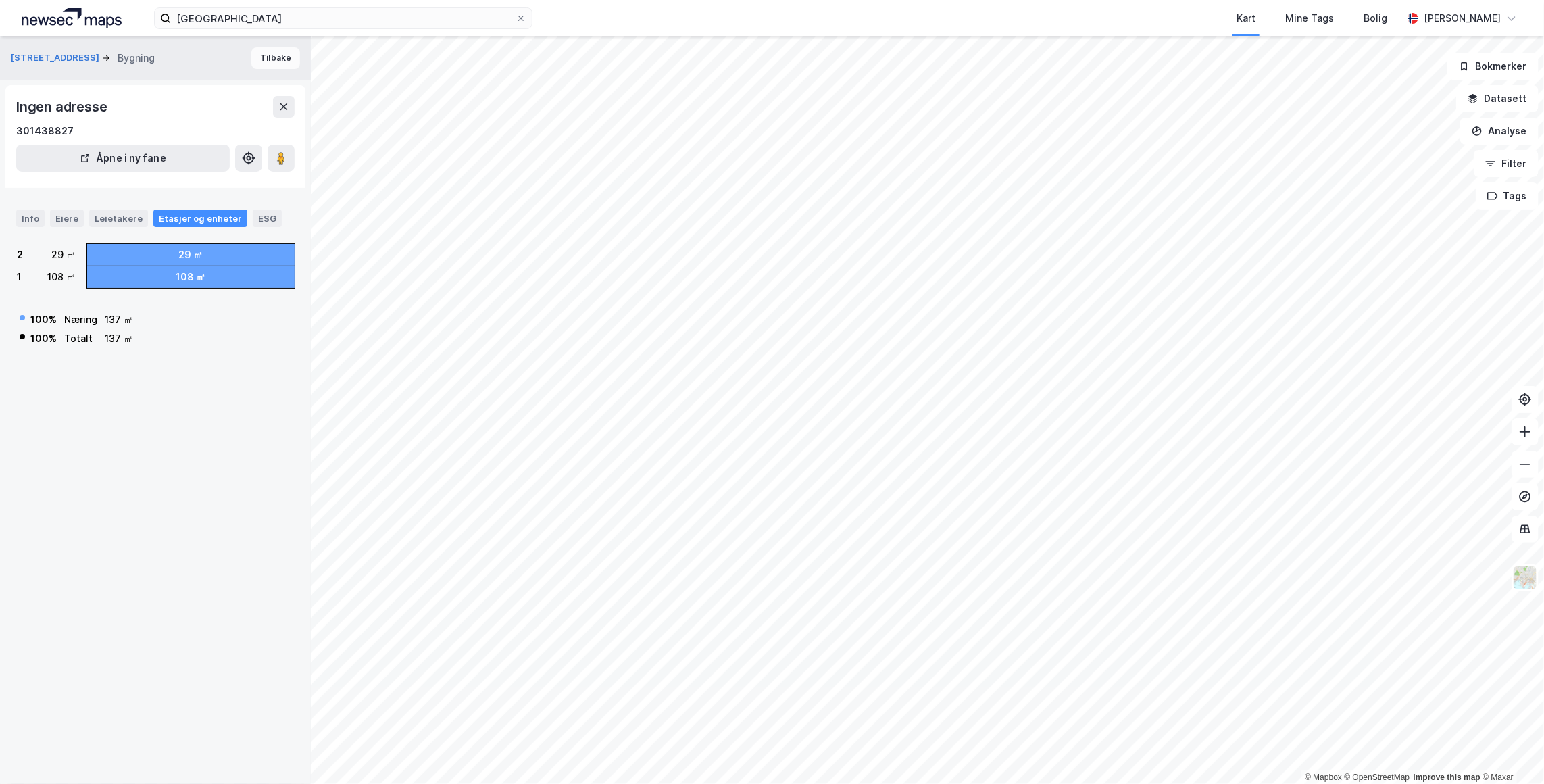
click at [271, 53] on button "Tilbake" at bounding box center [276, 58] width 49 height 22
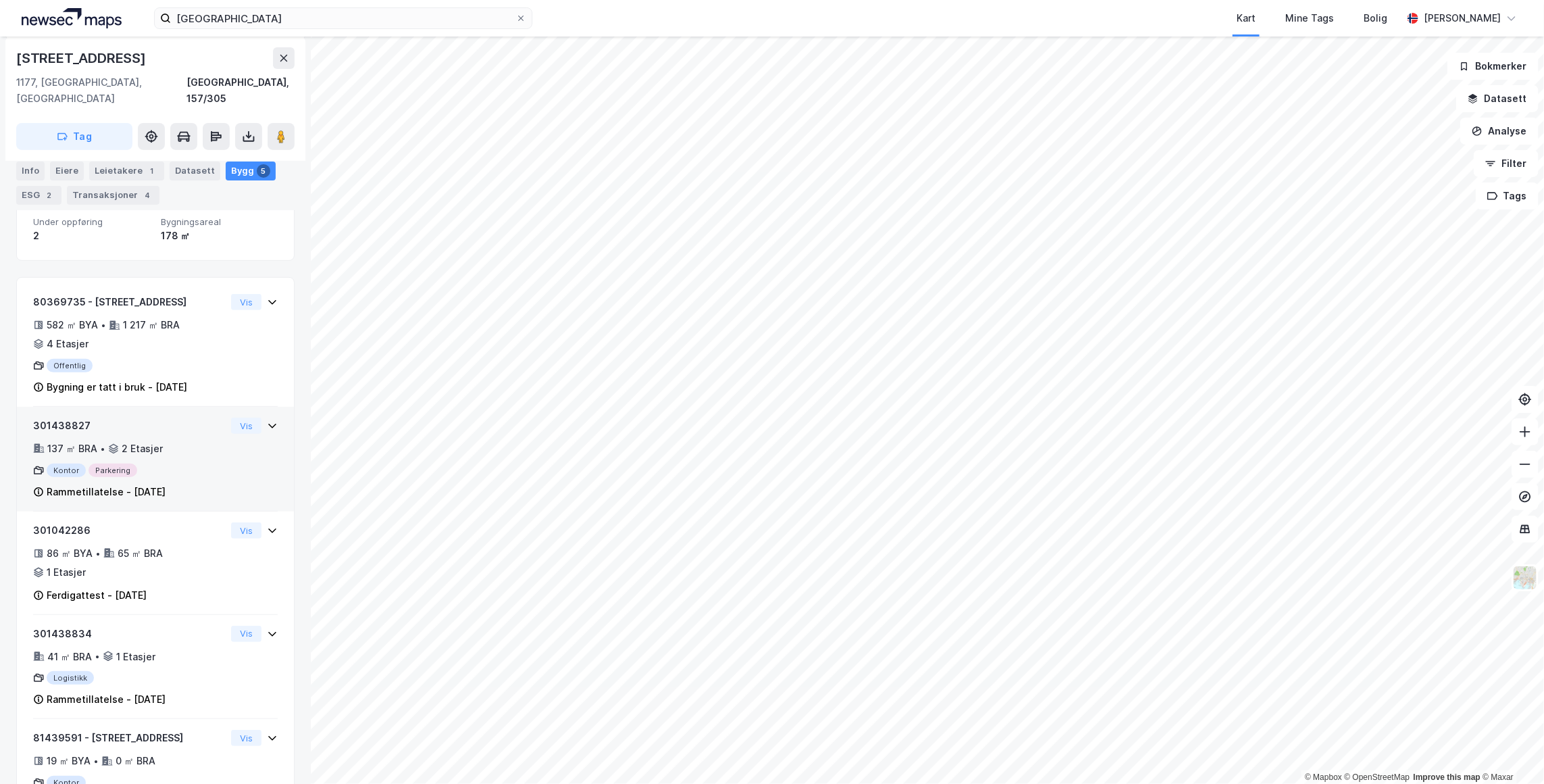
scroll to position [250, 0]
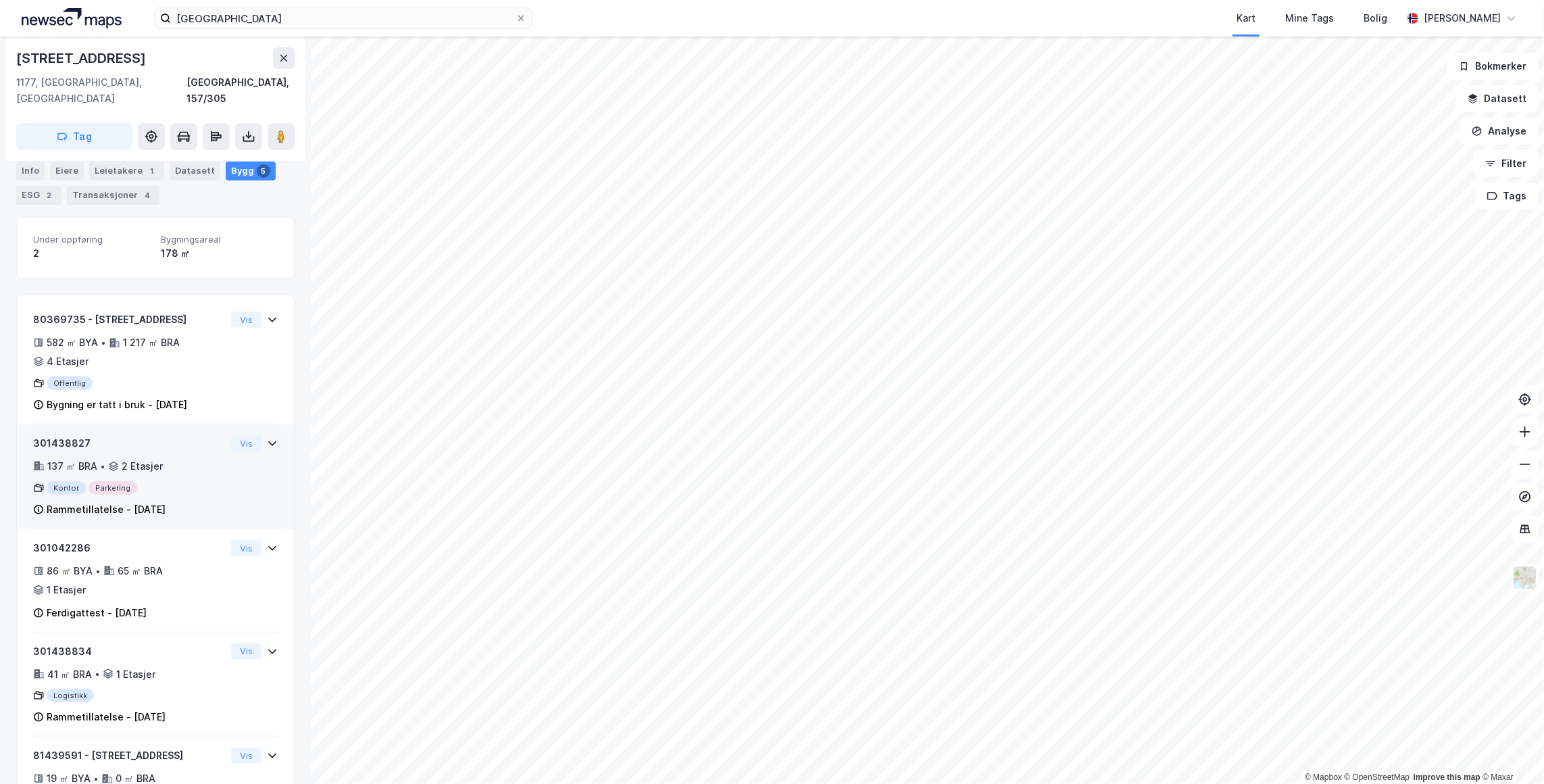
click at [267, 438] on icon at bounding box center [273, 443] width 11 height 11
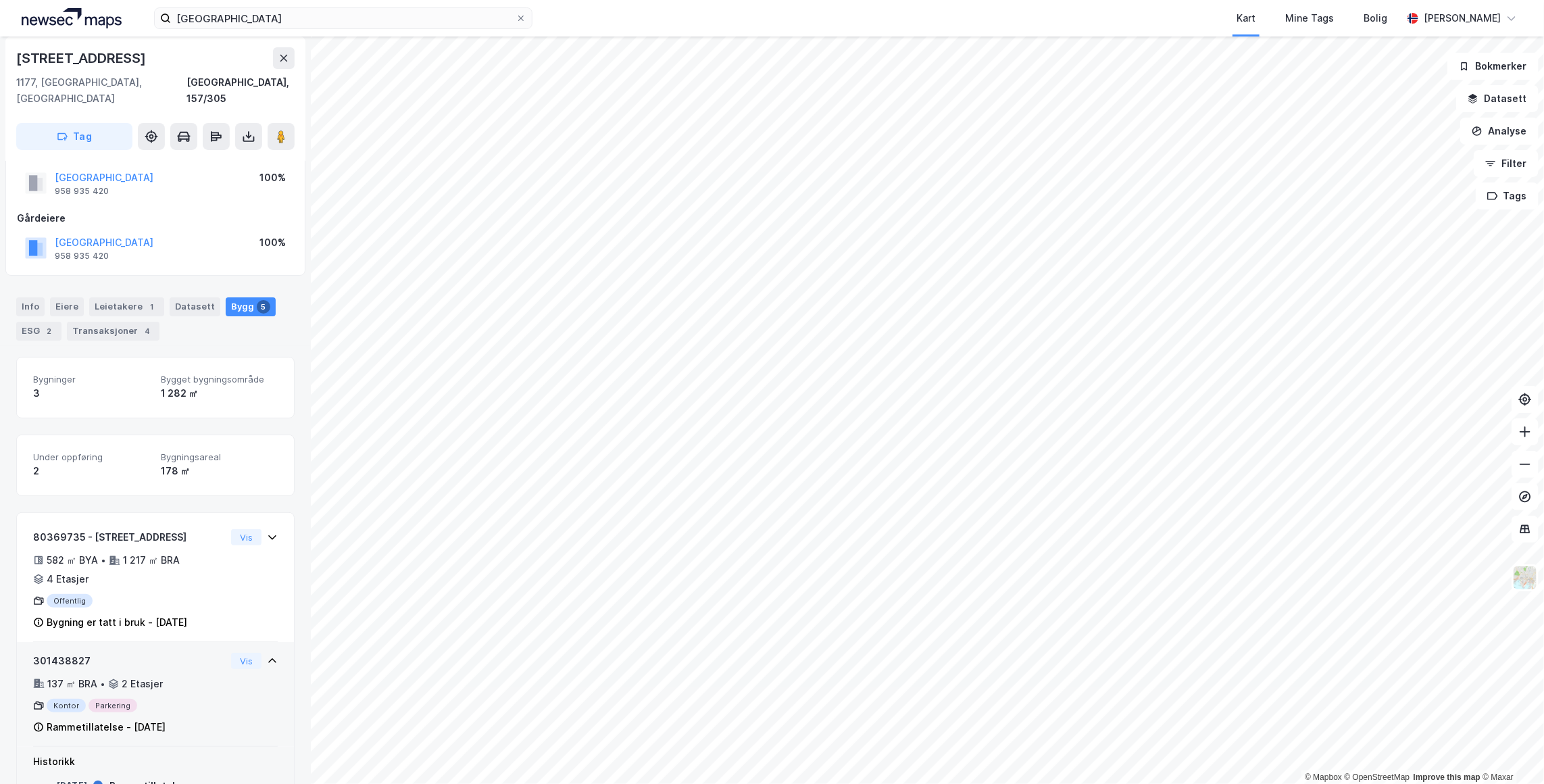
scroll to position [61, 0]
